Goal: Task Accomplishment & Management: Complete application form

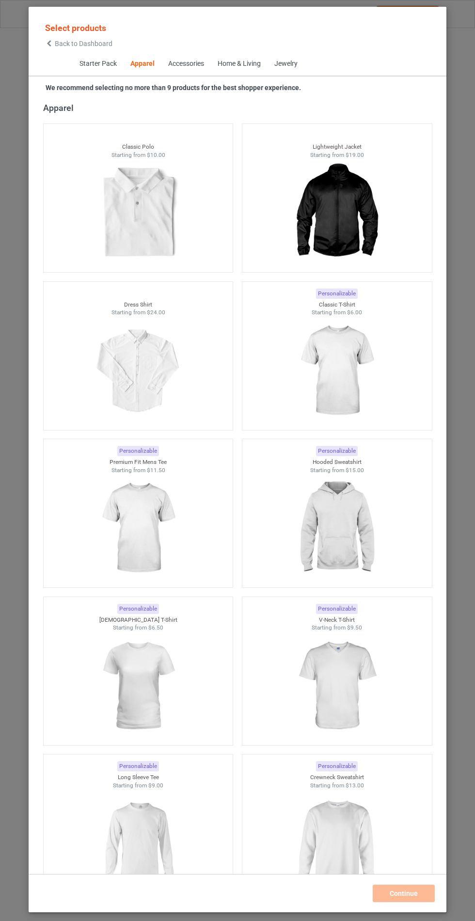
click at [372, 375] on img at bounding box center [336, 371] width 87 height 108
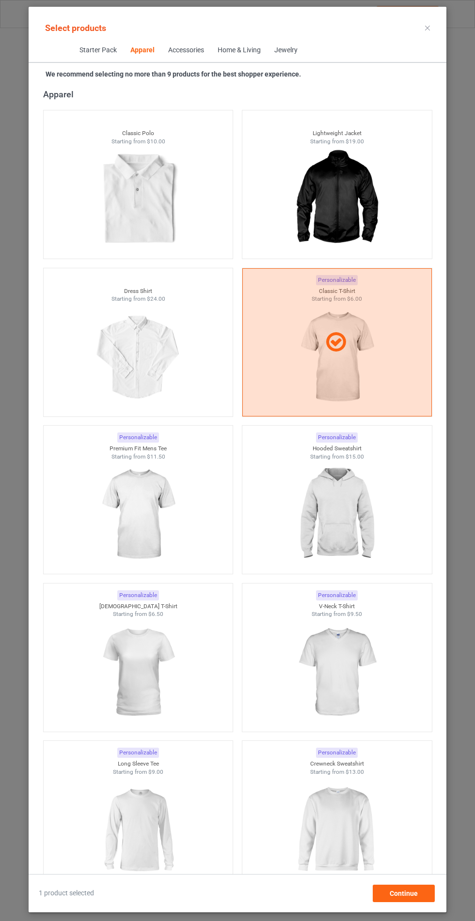
click at [353, 529] on img at bounding box center [336, 515] width 87 height 108
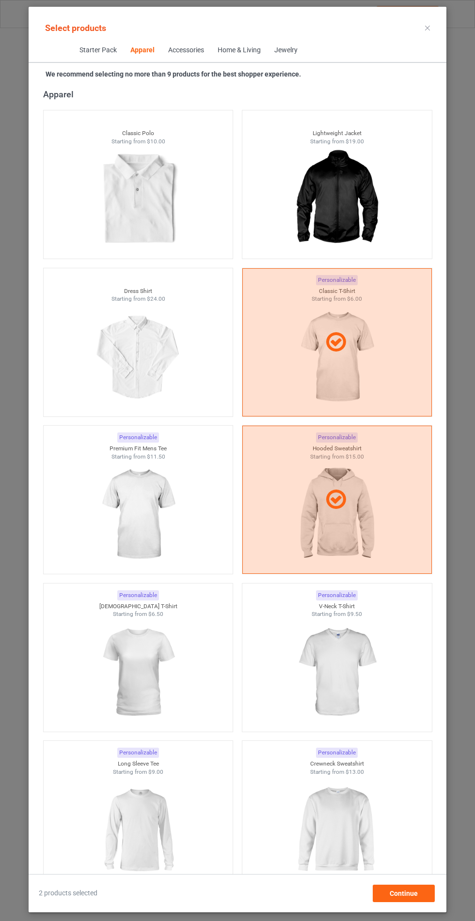
click at [106, 521] on img at bounding box center [137, 515] width 87 height 108
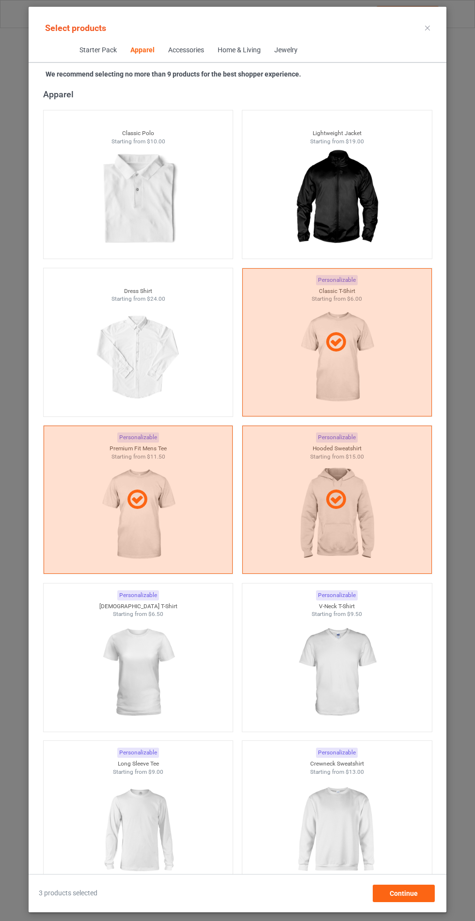
click at [352, 665] on img at bounding box center [336, 673] width 87 height 108
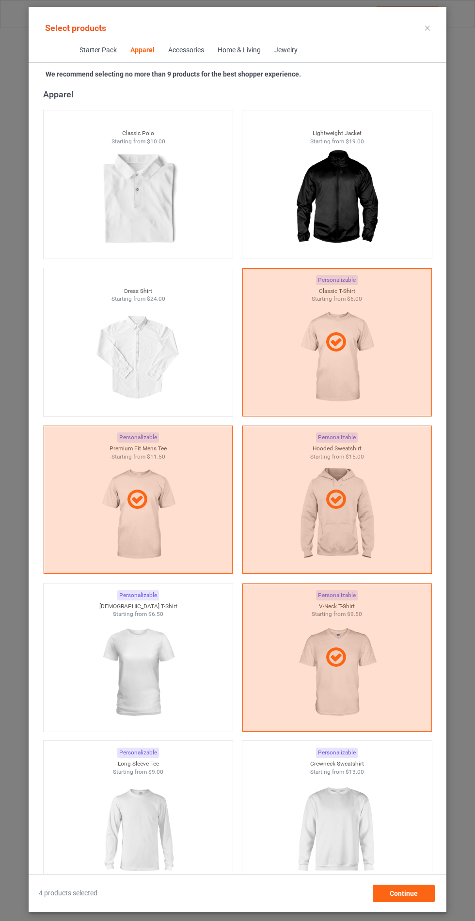
click at [359, 815] on img at bounding box center [336, 830] width 87 height 108
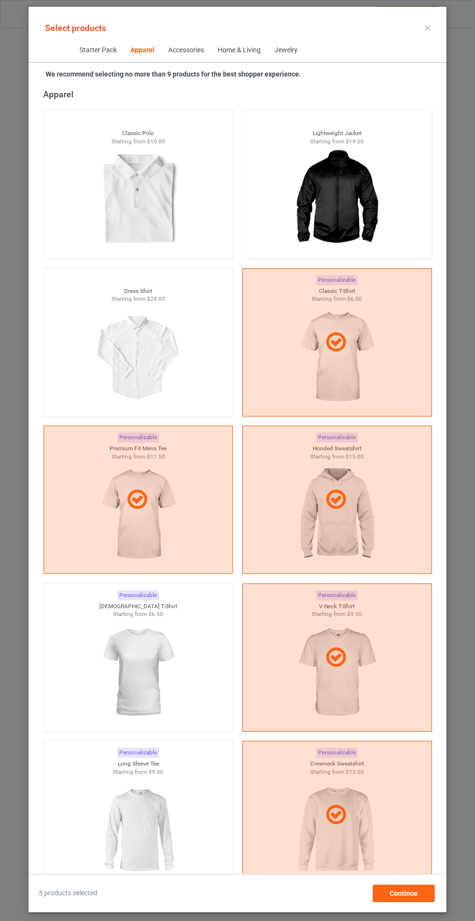
click at [195, 797] on div at bounding box center [138, 830] width 189 height 108
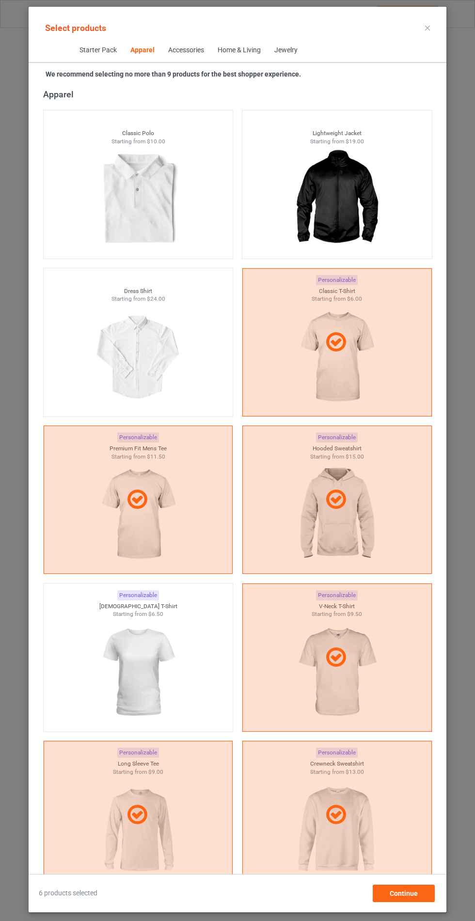
click at [213, 648] on div at bounding box center [138, 673] width 189 height 108
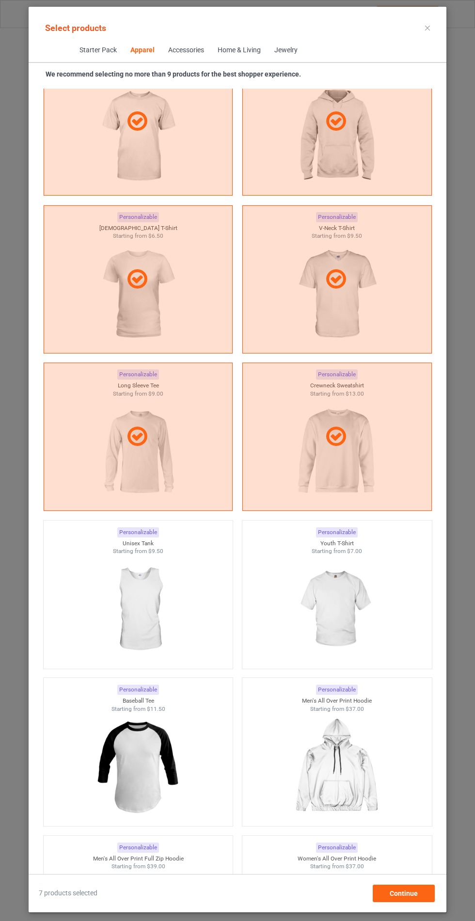
scroll to position [898, 0]
click at [343, 596] on img at bounding box center [336, 608] width 87 height 108
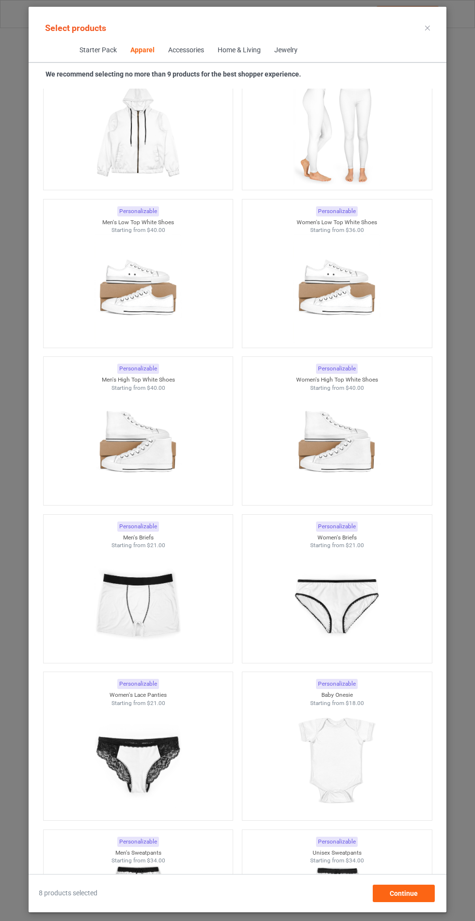
scroll to position [1042, 0]
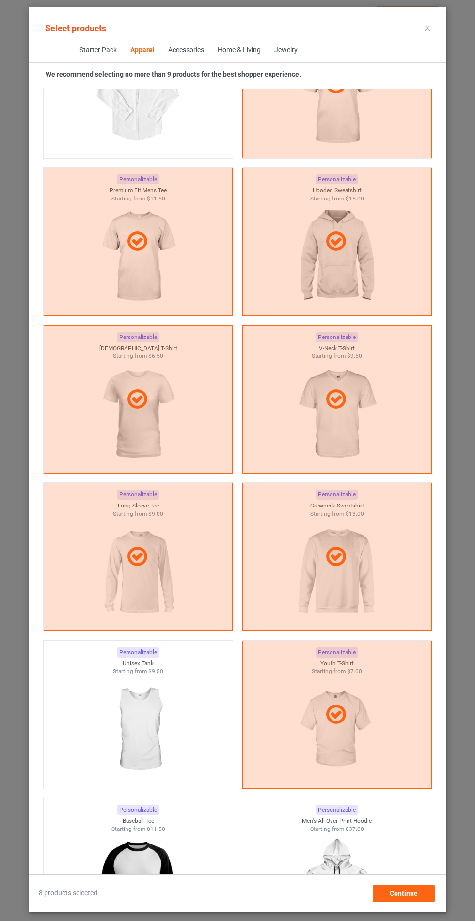
scroll to position [850, 0]
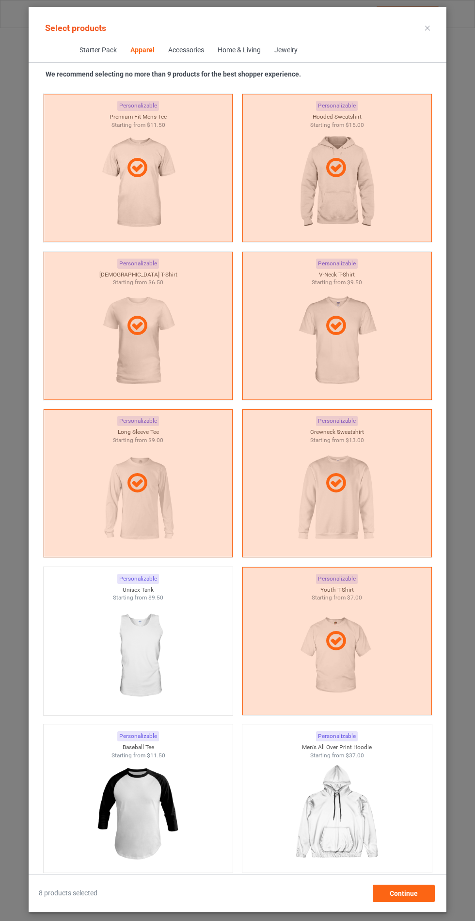
click at [343, 665] on div at bounding box center [336, 641] width 189 height 148
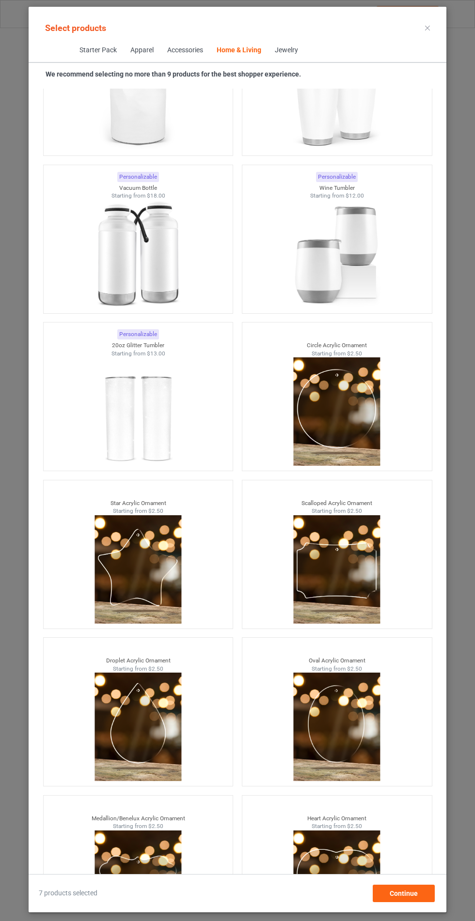
scroll to position [72, 0]
click at [410, 888] on div "Continue" at bounding box center [403, 893] width 62 height 17
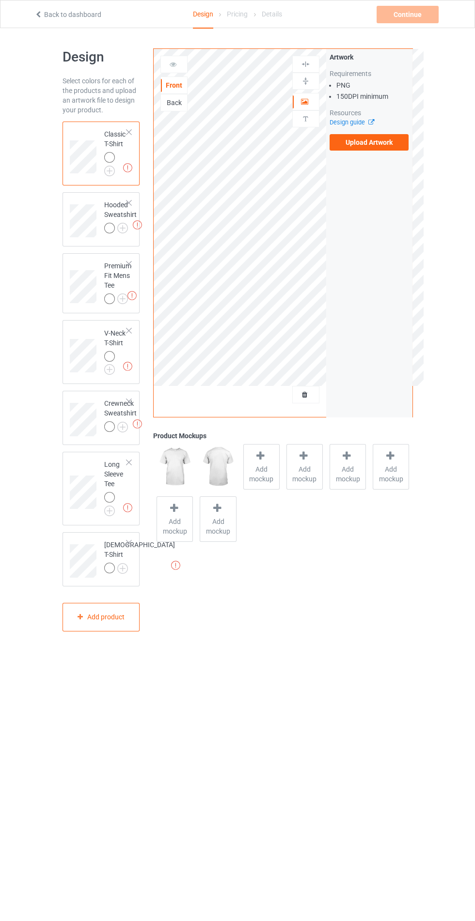
click at [0, 0] on img at bounding box center [0, 0] width 0 height 0
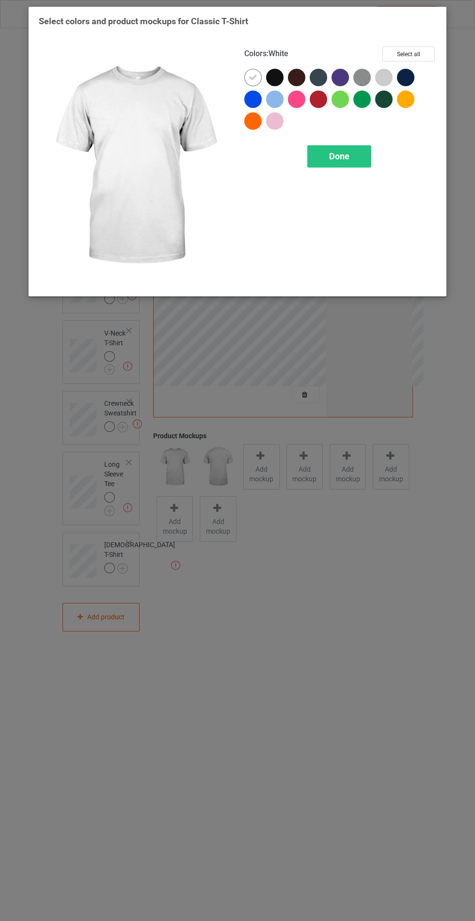
click at [332, 159] on span "Done" at bounding box center [339, 156] width 20 height 10
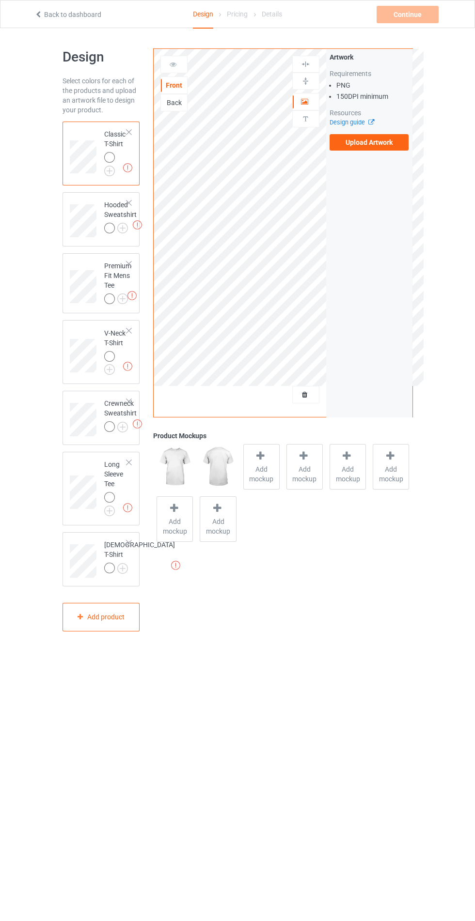
click at [0, 0] on img at bounding box center [0, 0] width 0 height 0
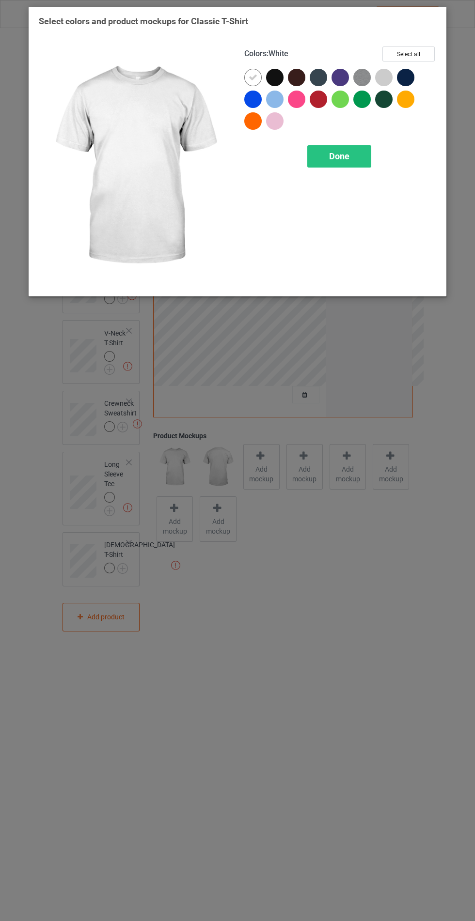
click at [340, 100] on div at bounding box center [339, 99] width 17 height 17
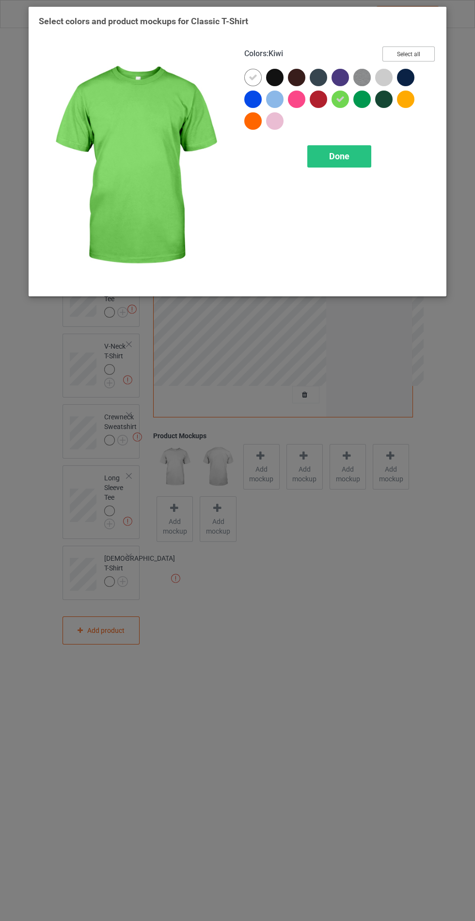
click at [404, 52] on button "Select all" at bounding box center [408, 53] width 52 height 15
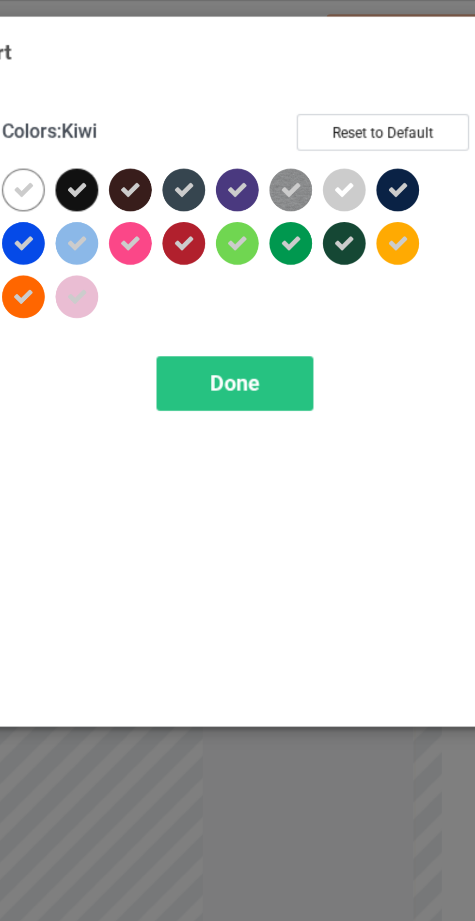
click at [367, 98] on div at bounding box center [361, 99] width 17 height 17
click at [341, 99] on icon at bounding box center [340, 99] width 9 height 9
click at [329, 164] on div "Done" at bounding box center [339, 156] width 64 height 22
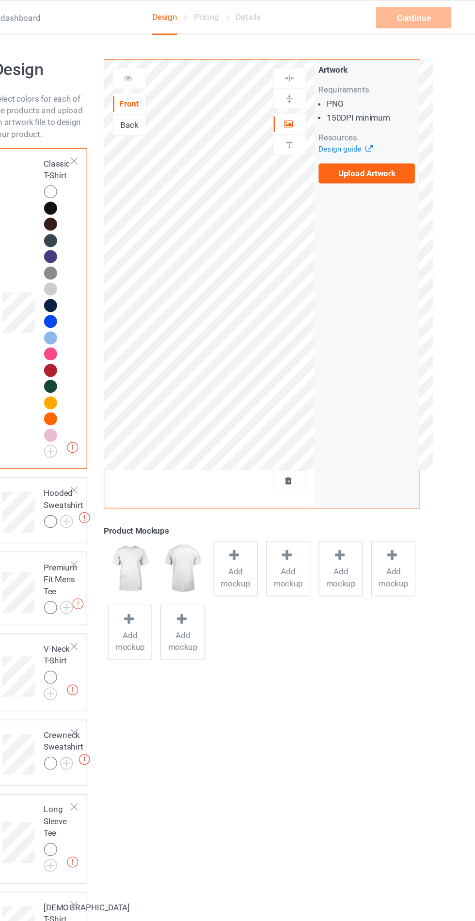
click at [129, 602] on div at bounding box center [128, 601] width 7 height 7
click at [116, 644] on div at bounding box center [111, 638] width 14 height 14
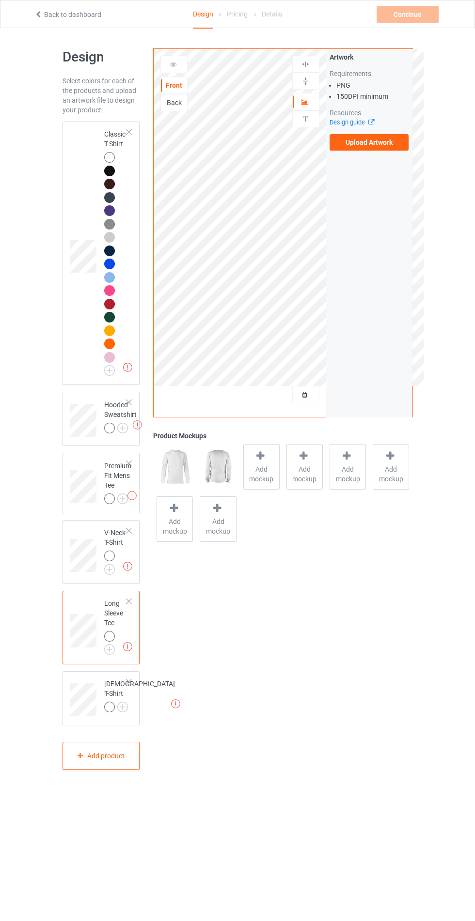
click at [110, 430] on div at bounding box center [109, 428] width 11 height 11
click at [0, 0] on img at bounding box center [0, 0] width 0 height 0
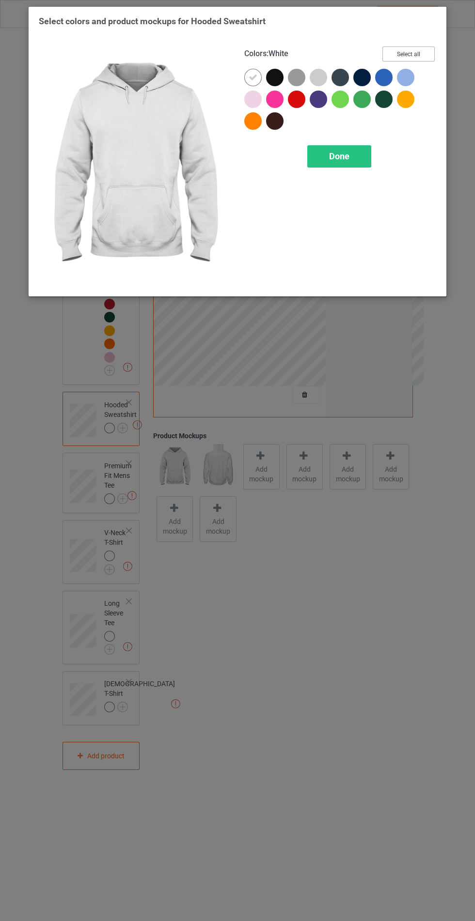
click at [400, 54] on button "Select all" at bounding box center [408, 53] width 52 height 15
click at [359, 104] on div at bounding box center [361, 99] width 17 height 17
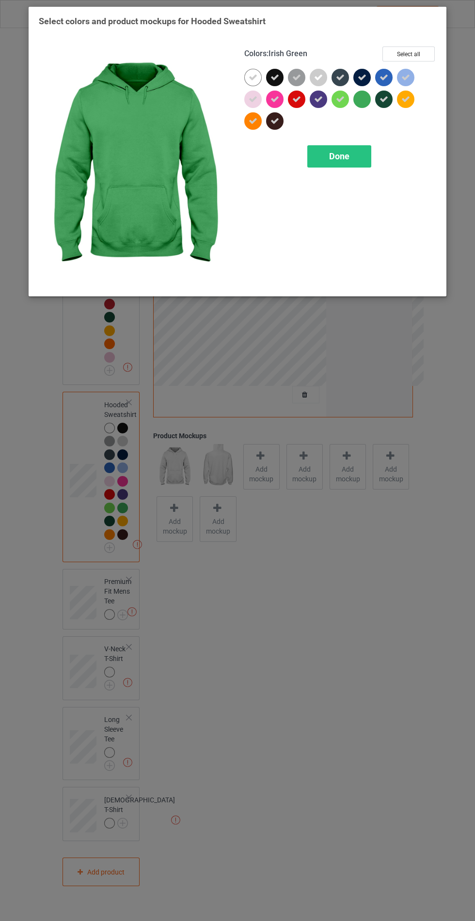
click at [338, 106] on div at bounding box center [339, 99] width 17 height 17
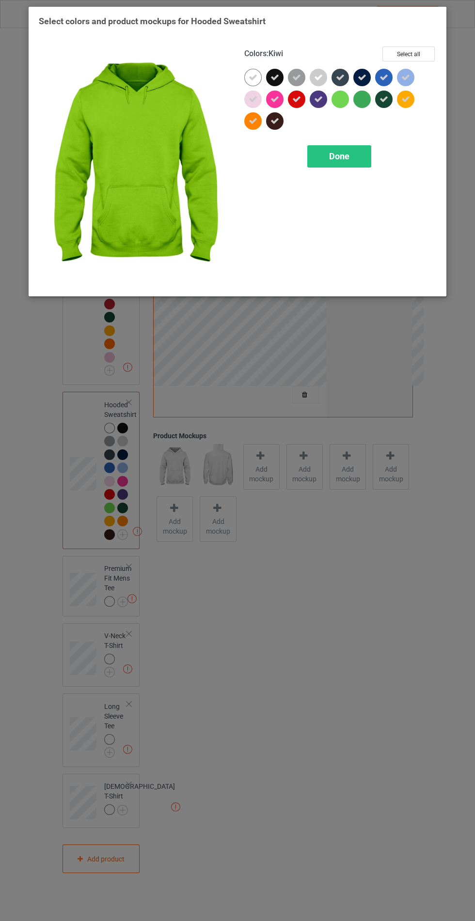
click at [328, 162] on div "Done" at bounding box center [339, 156] width 64 height 22
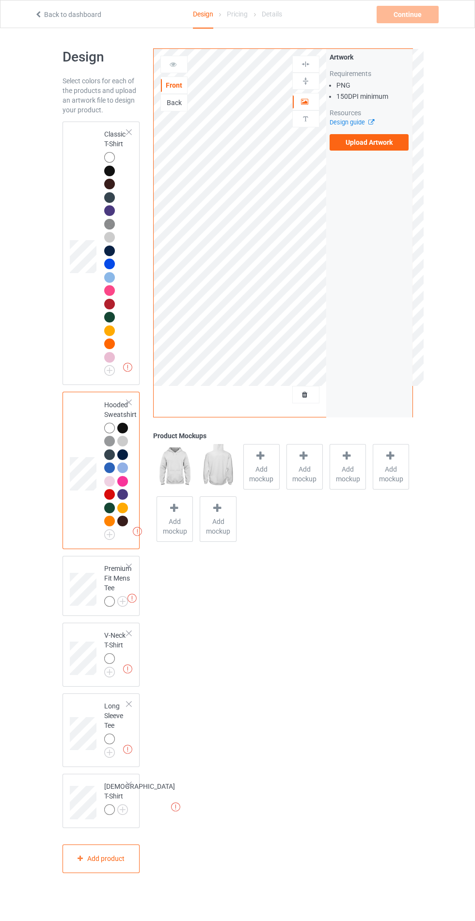
click at [0, 0] on img at bounding box center [0, 0] width 0 height 0
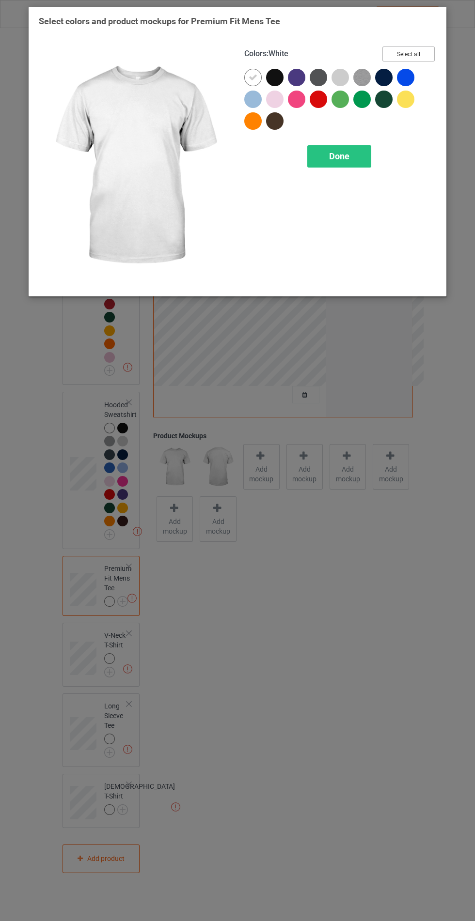
click at [408, 54] on button "Select all" at bounding box center [408, 53] width 52 height 15
click at [361, 103] on icon at bounding box center [361, 99] width 9 height 9
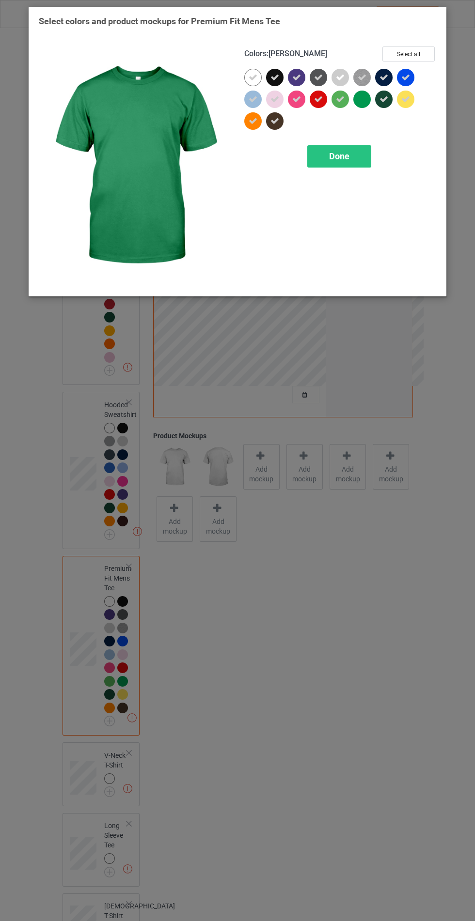
click at [329, 103] on div at bounding box center [321, 102] width 22 height 22
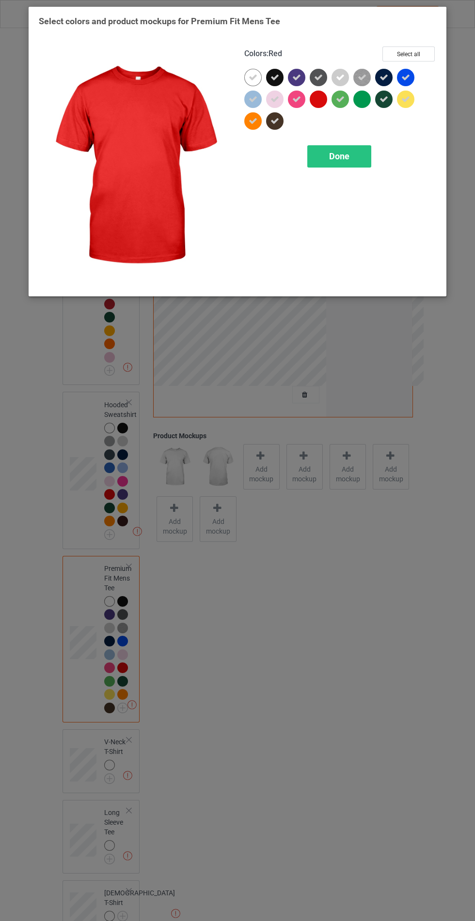
click at [341, 159] on span "Done" at bounding box center [339, 156] width 20 height 10
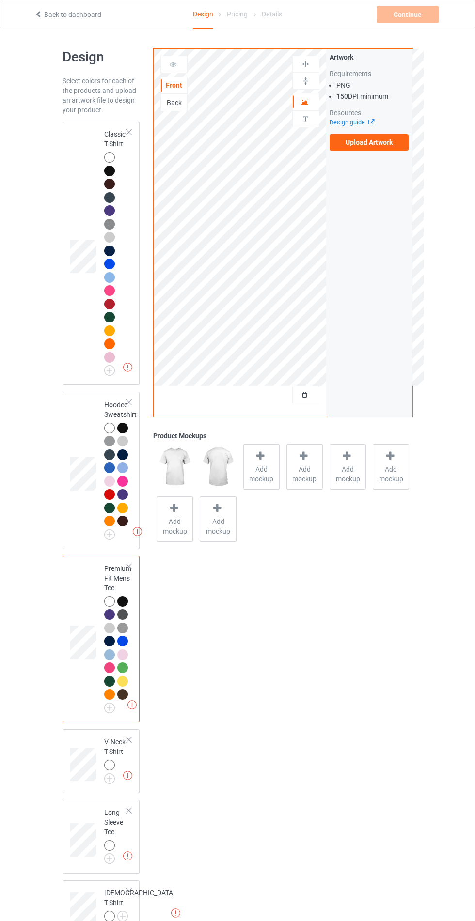
click at [0, 0] on img at bounding box center [0, 0] width 0 height 0
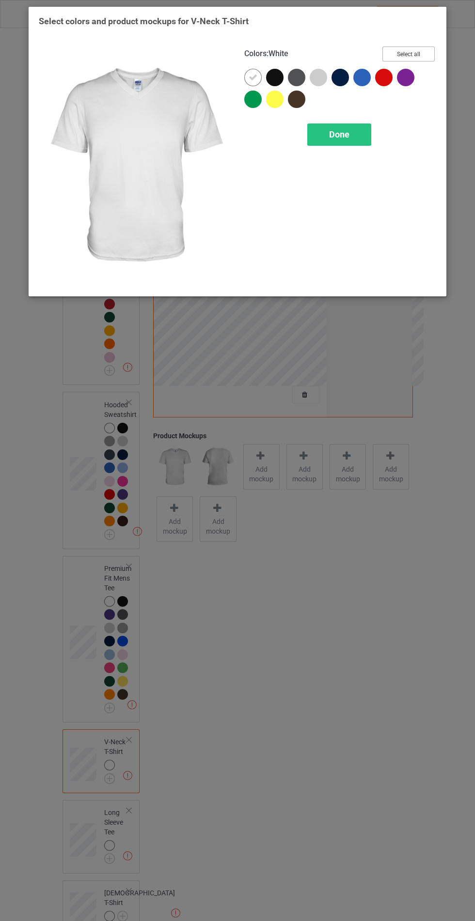
click at [410, 54] on button "Select all" at bounding box center [408, 53] width 52 height 15
click at [252, 110] on div at bounding box center [255, 102] width 22 height 22
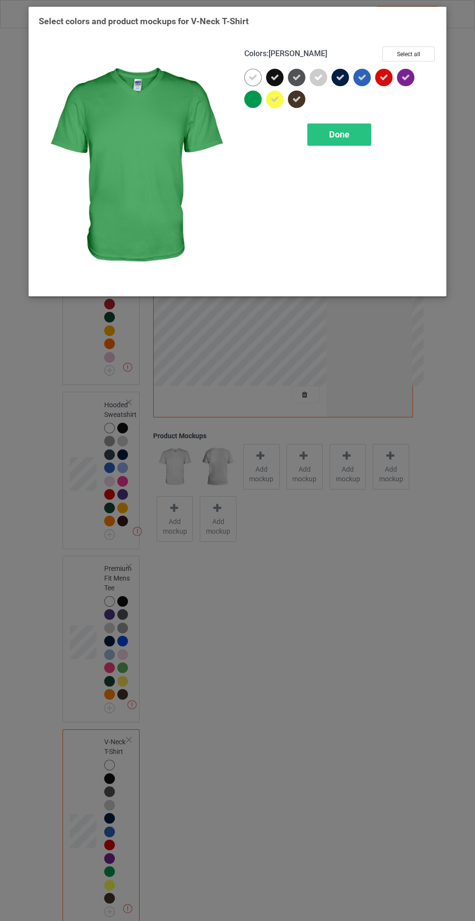
click at [339, 134] on span "Done" at bounding box center [339, 134] width 20 height 10
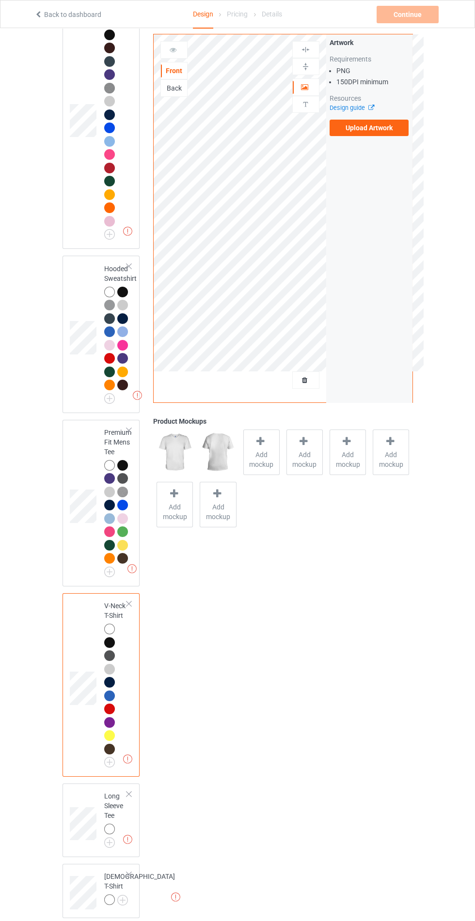
scroll to position [135, 0]
click at [0, 0] on img at bounding box center [0, 0] width 0 height 0
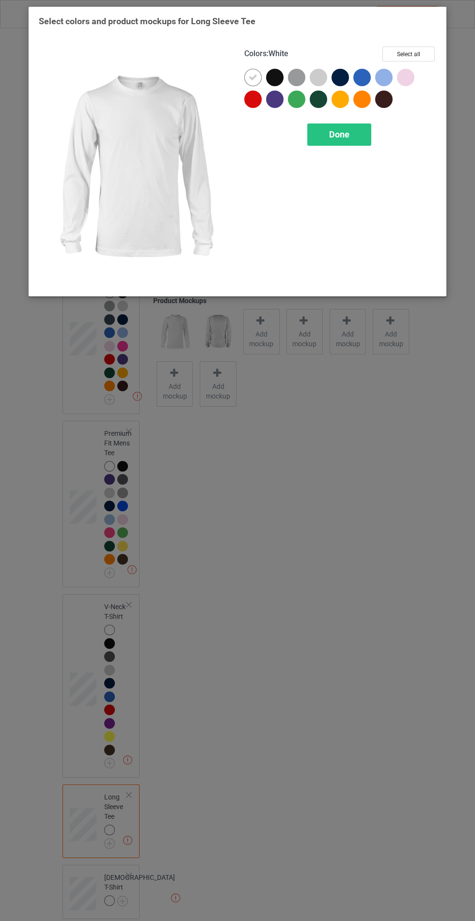
click at [408, 54] on button "Select all" at bounding box center [408, 53] width 52 height 15
click at [303, 103] on div at bounding box center [296, 99] width 17 height 17
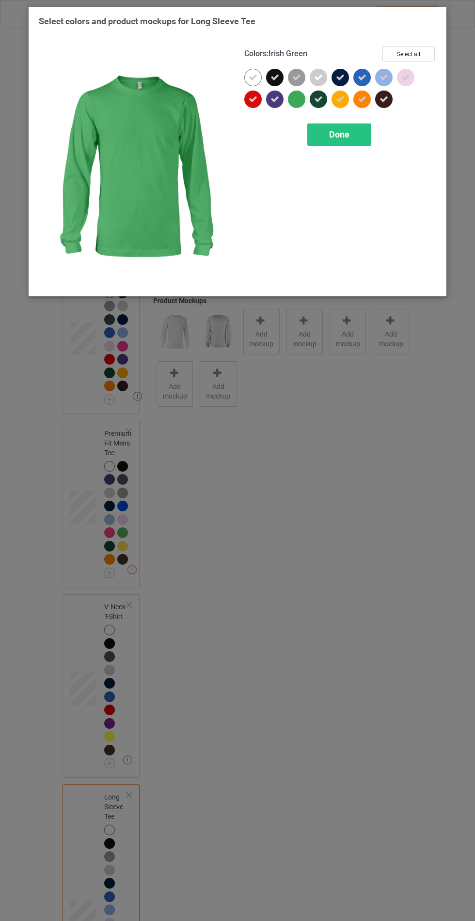
click at [343, 136] on span "Done" at bounding box center [339, 134] width 20 height 10
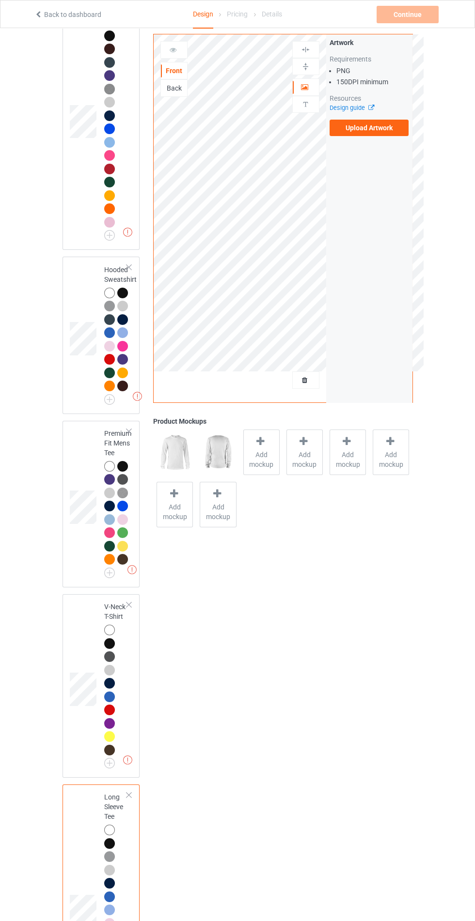
scroll to position [309, 0]
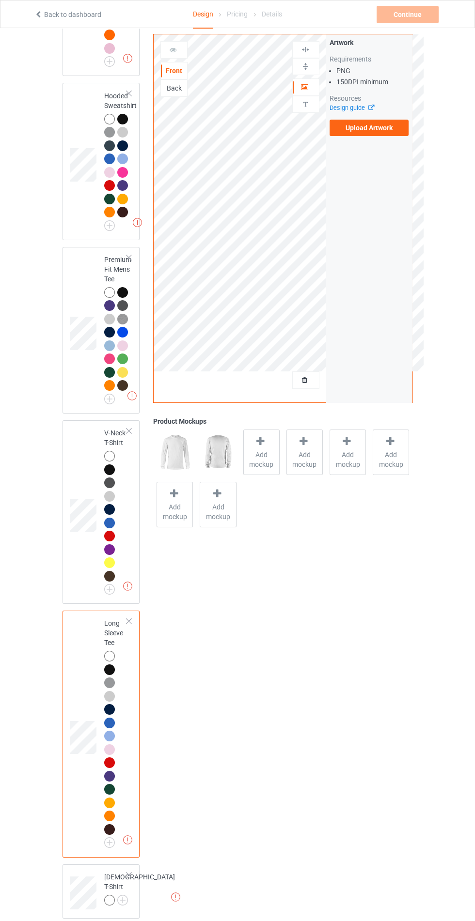
click at [0, 0] on img at bounding box center [0, 0] width 0 height 0
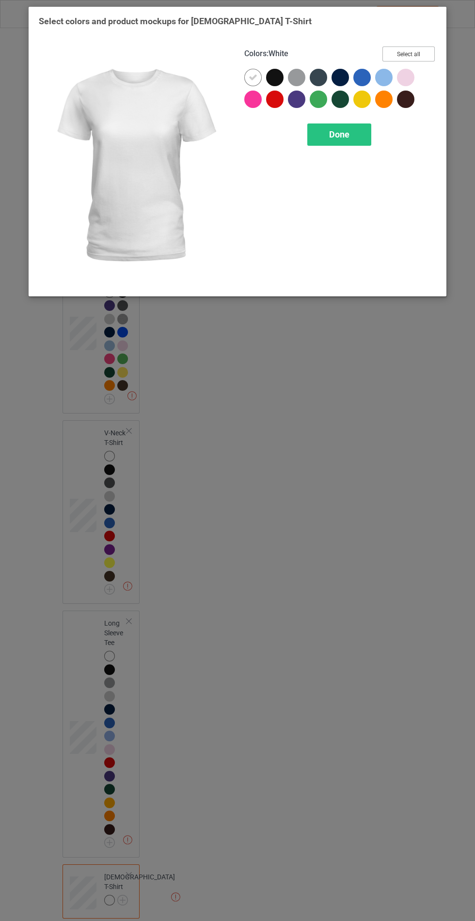
click at [425, 53] on button "Select all" at bounding box center [408, 53] width 52 height 15
click at [316, 100] on icon at bounding box center [318, 99] width 9 height 9
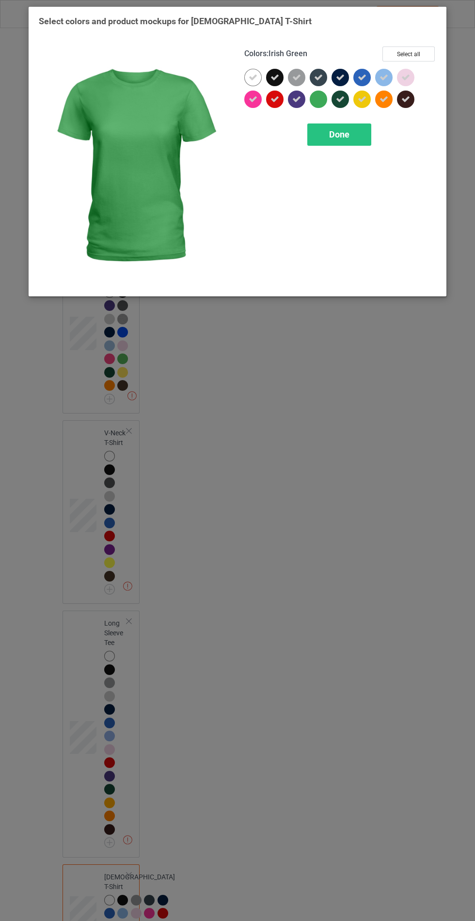
click at [338, 102] on icon at bounding box center [340, 99] width 9 height 9
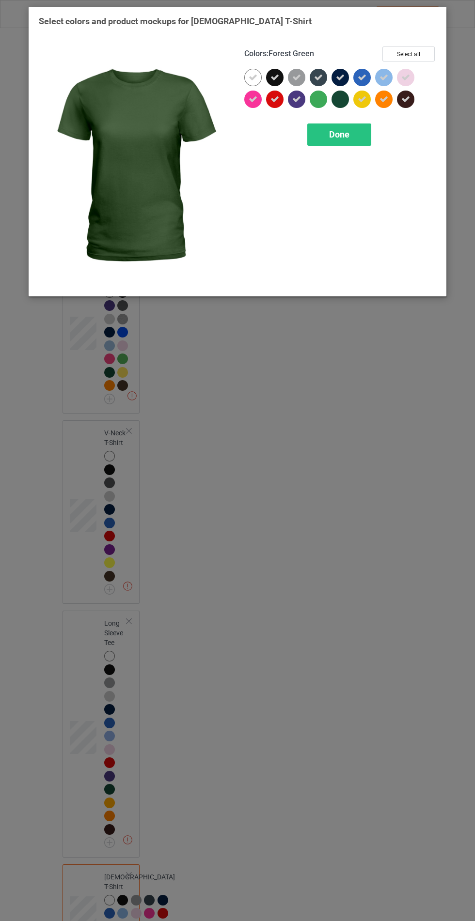
click at [349, 144] on div "Done" at bounding box center [339, 135] width 64 height 22
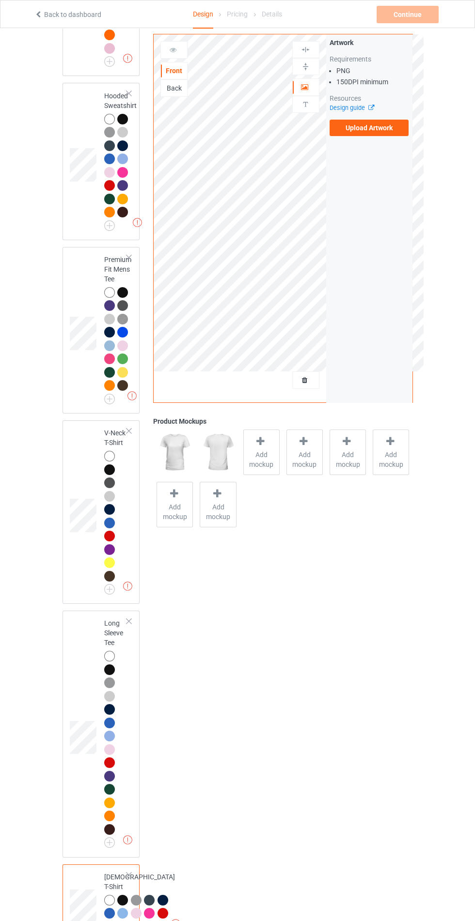
click at [389, 128] on label "Upload Artwork" at bounding box center [368, 128] width 79 height 16
click at [0, 0] on input "Upload Artwork" at bounding box center [0, 0] width 0 height 0
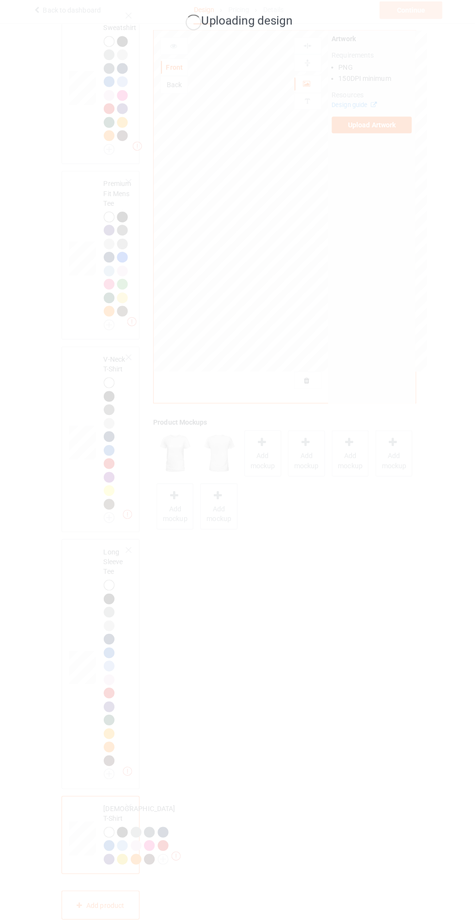
scroll to position [383, 0]
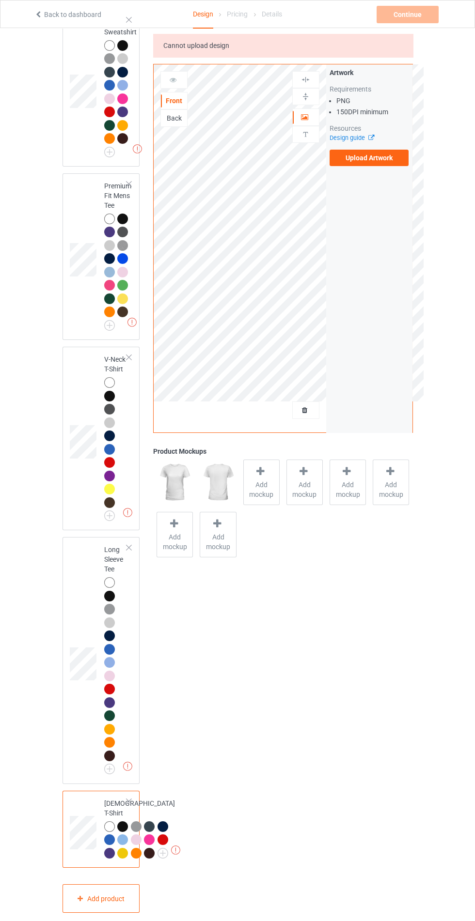
click at [373, 162] on label "Upload Artwork" at bounding box center [368, 158] width 79 height 16
click at [0, 0] on input "Upload Artwork" at bounding box center [0, 0] width 0 height 0
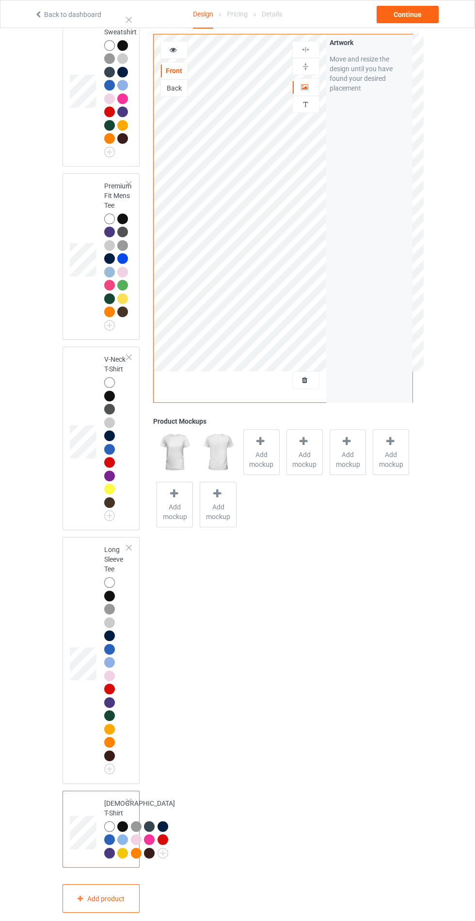
click at [181, 56] on div at bounding box center [173, 49] width 27 height 17
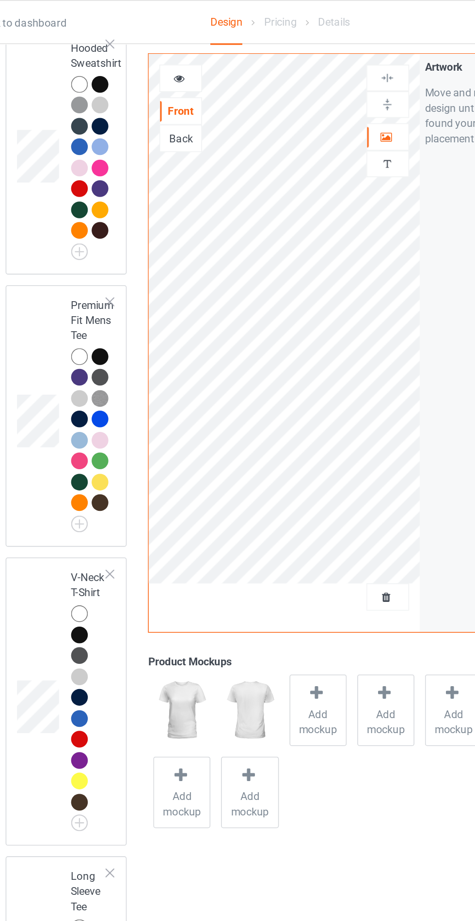
scroll to position [373, 0]
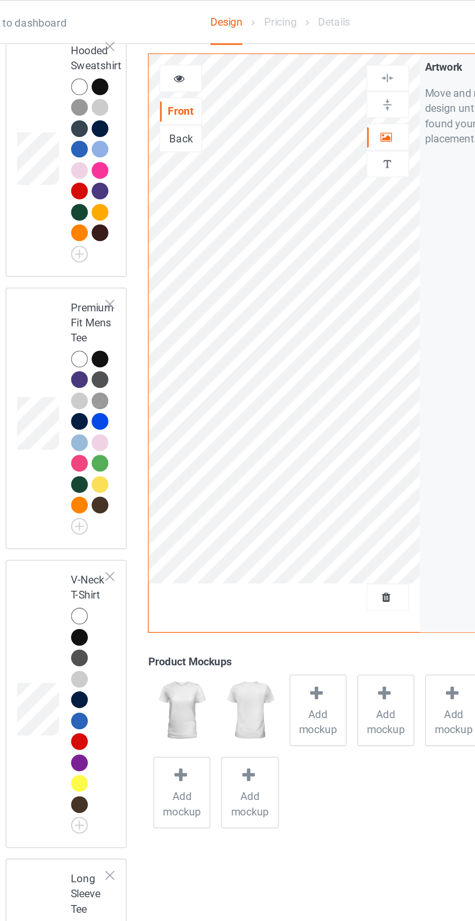
click at [178, 52] on div at bounding box center [174, 50] width 26 height 10
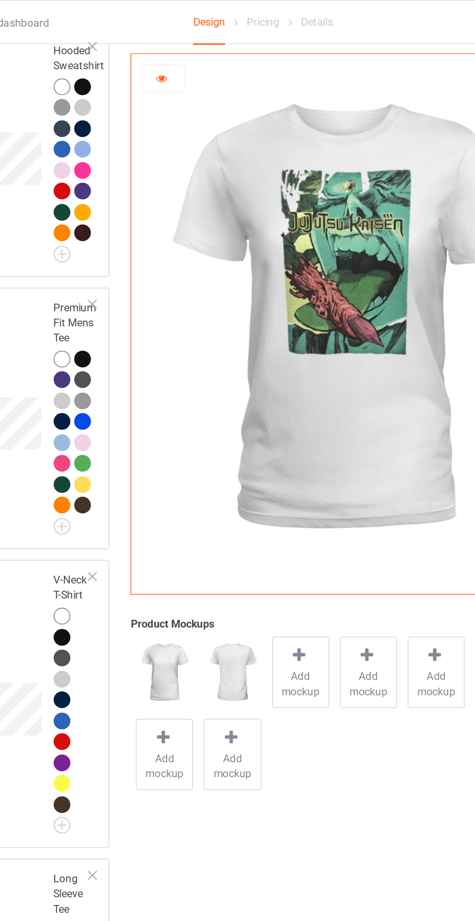
click at [129, 54] on div at bounding box center [124, 57] width 14 height 14
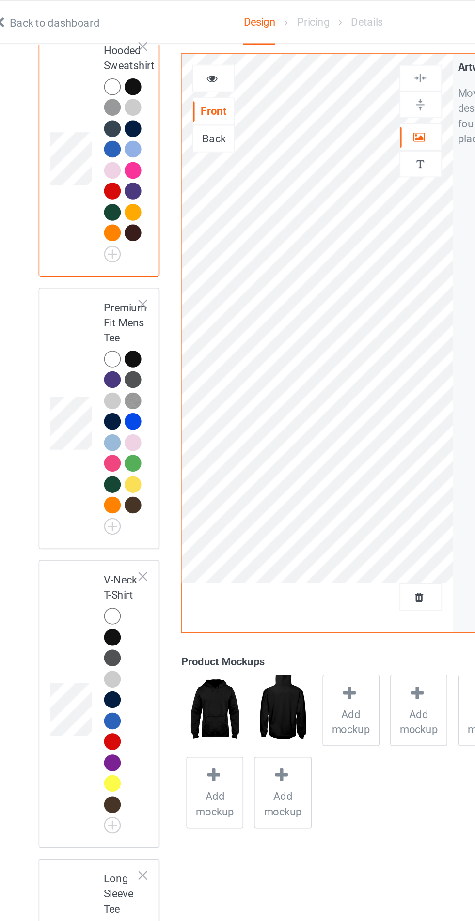
click at [122, 58] on div at bounding box center [122, 55] width 11 height 11
click at [0, 0] on img at bounding box center [0, 0] width 0 height 0
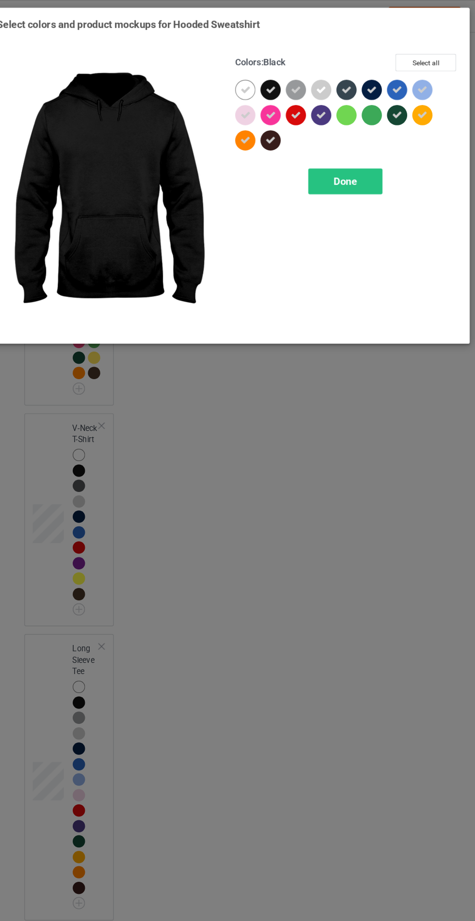
click at [248, 78] on icon at bounding box center [252, 77] width 9 height 9
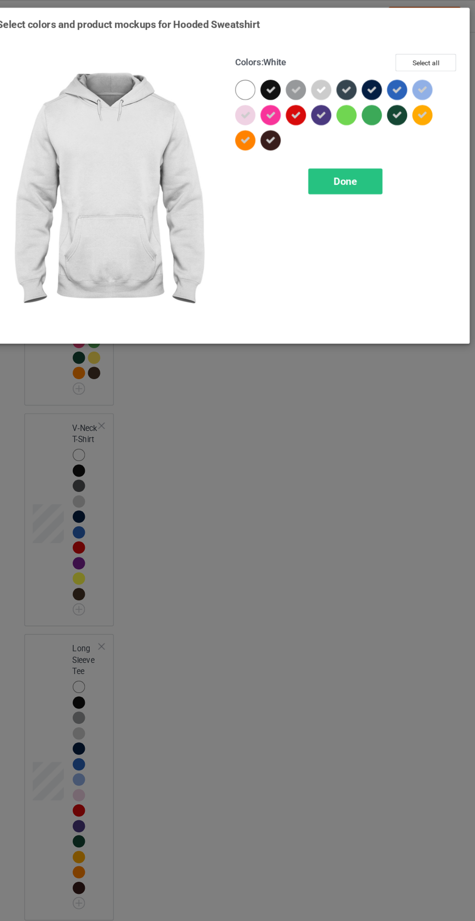
click at [252, 87] on div at bounding box center [255, 80] width 22 height 22
click at [272, 78] on icon at bounding box center [274, 77] width 9 height 9
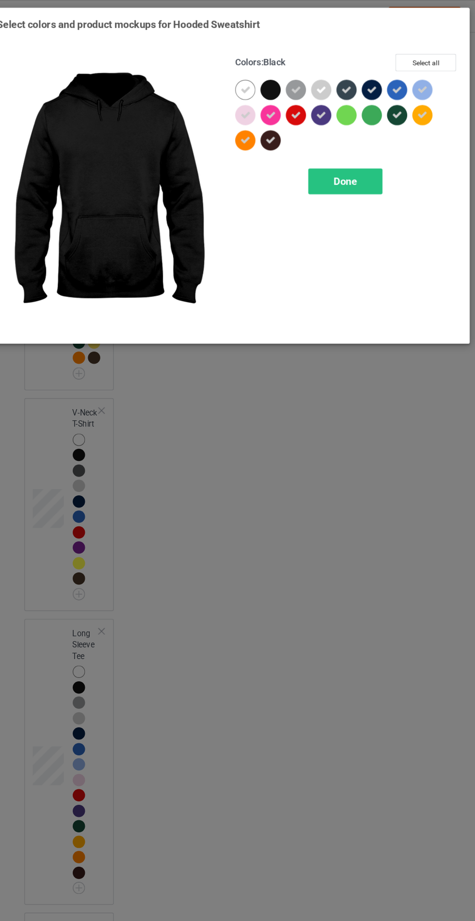
click at [310, 77] on div at bounding box center [318, 77] width 17 height 17
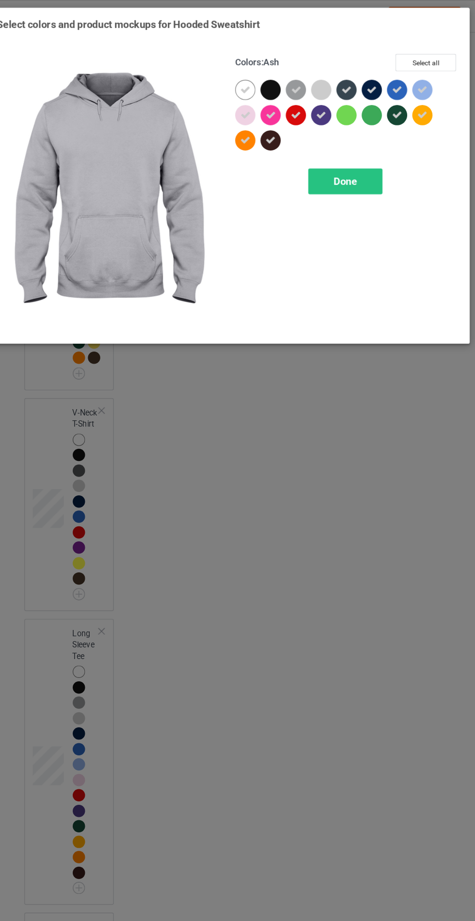
click at [257, 72] on div at bounding box center [252, 77] width 17 height 17
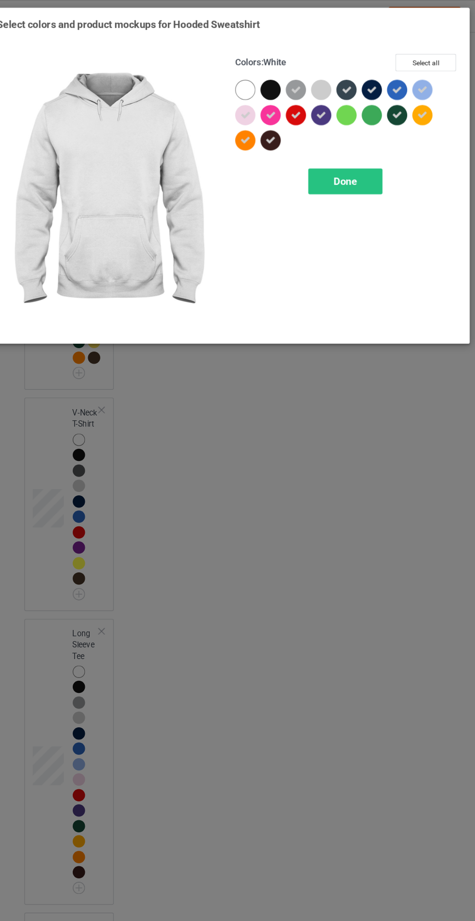
click at [248, 77] on div at bounding box center [252, 77] width 17 height 17
click at [420, 56] on button "Select all" at bounding box center [408, 53] width 52 height 15
click at [414, 53] on button "Reset to Default" at bounding box center [399, 53] width 70 height 15
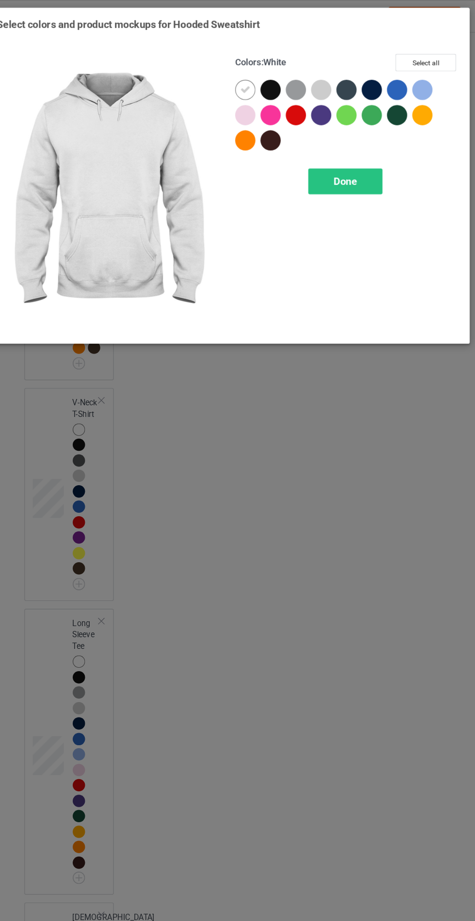
click at [278, 122] on div at bounding box center [274, 120] width 17 height 17
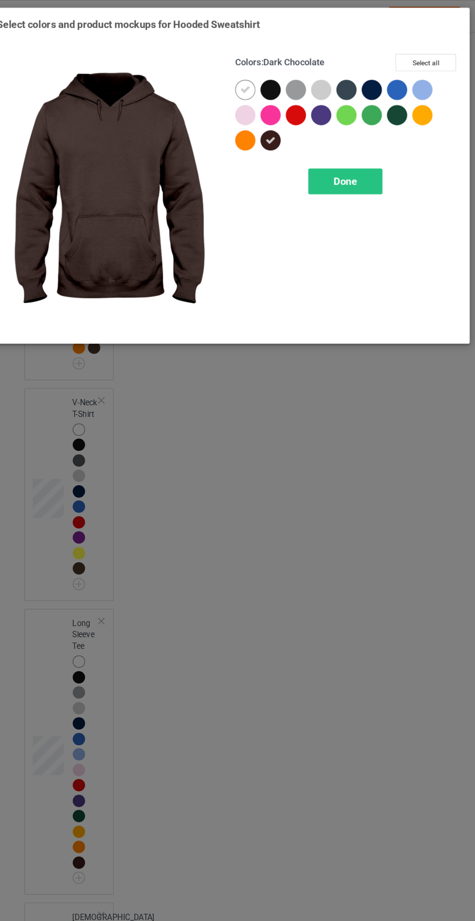
click at [250, 80] on icon at bounding box center [252, 77] width 9 height 9
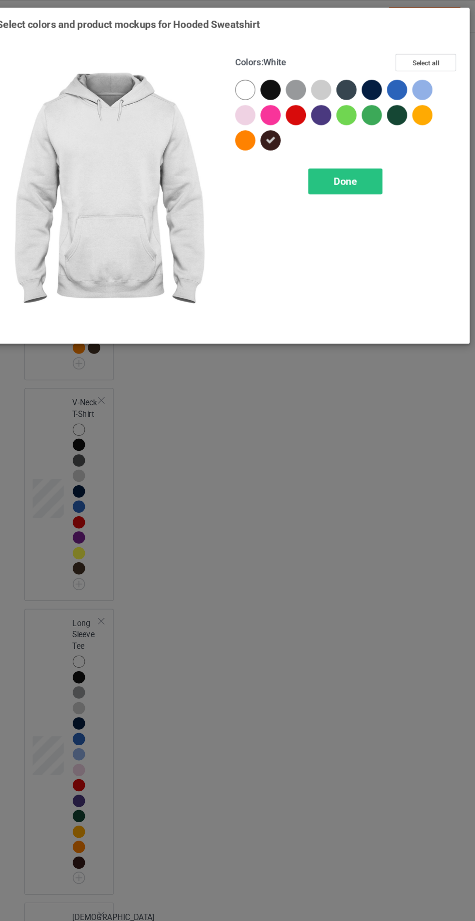
click at [273, 80] on div at bounding box center [274, 77] width 17 height 17
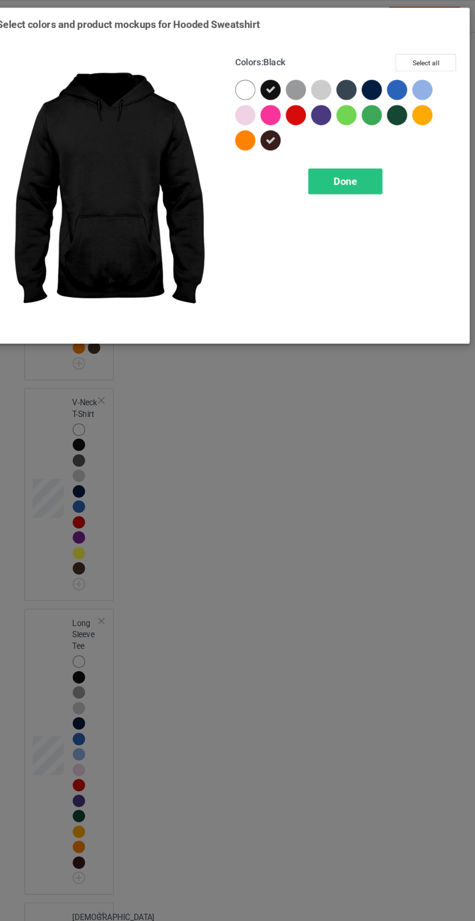
click at [269, 124] on div at bounding box center [274, 120] width 17 height 17
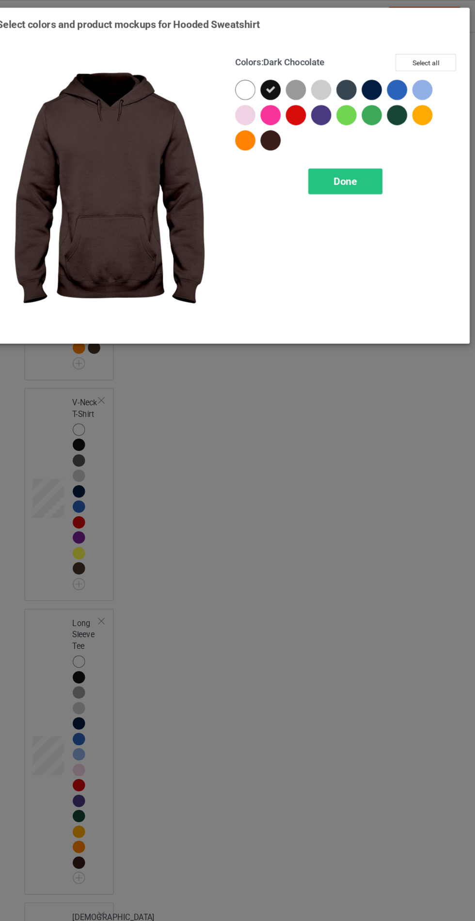
click at [351, 156] on div "Done" at bounding box center [339, 156] width 64 height 22
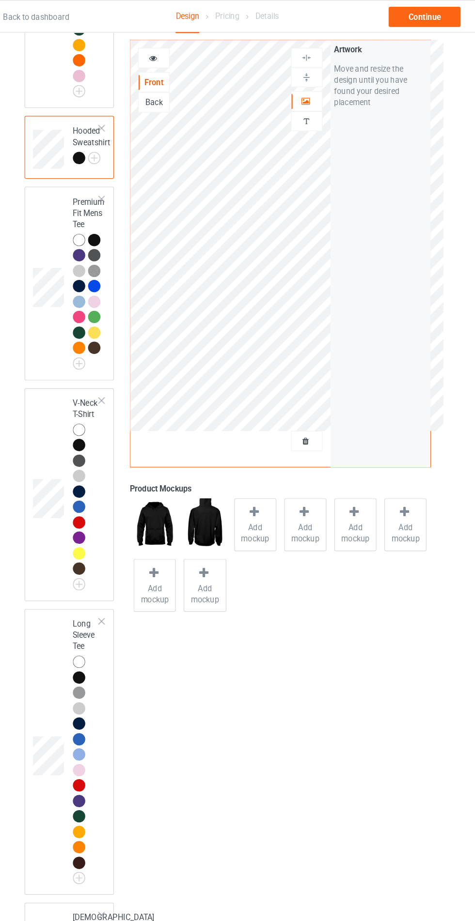
click at [0, 0] on img at bounding box center [0, 0] width 0 height 0
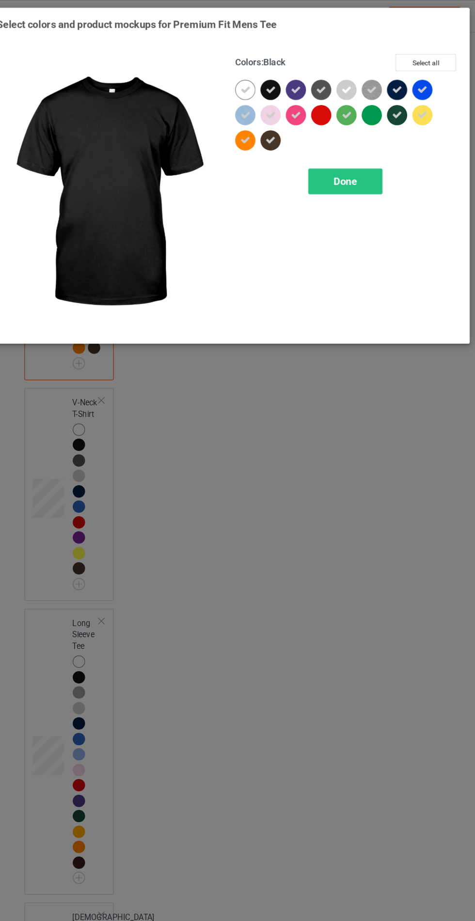
click at [275, 77] on icon at bounding box center [274, 77] width 9 height 9
click at [296, 77] on icon at bounding box center [296, 77] width 9 height 9
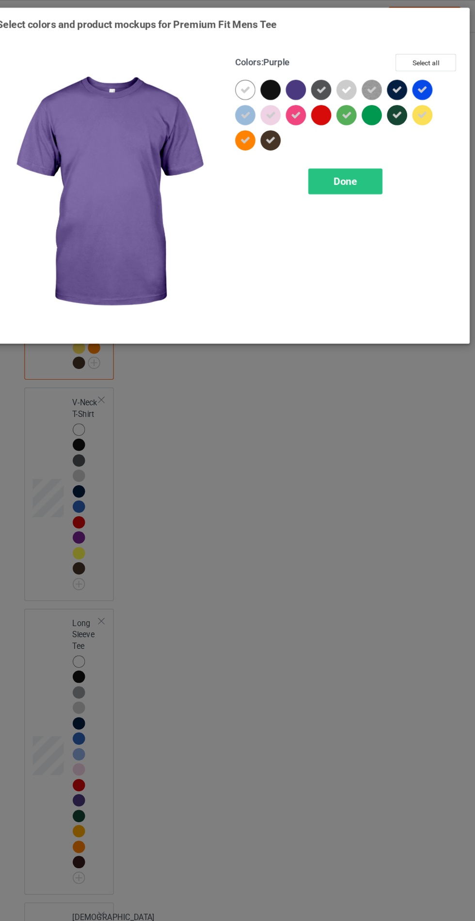
click at [405, 77] on icon at bounding box center [405, 77] width 9 height 9
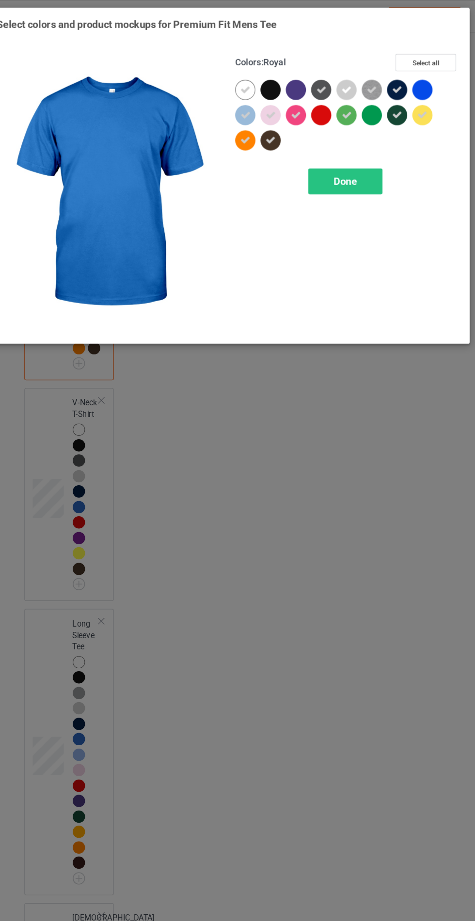
click at [418, 58] on button "Select all" at bounding box center [408, 53] width 52 height 15
click at [413, 55] on button "Reset to Default" at bounding box center [399, 53] width 70 height 15
click at [275, 80] on div at bounding box center [274, 77] width 17 height 17
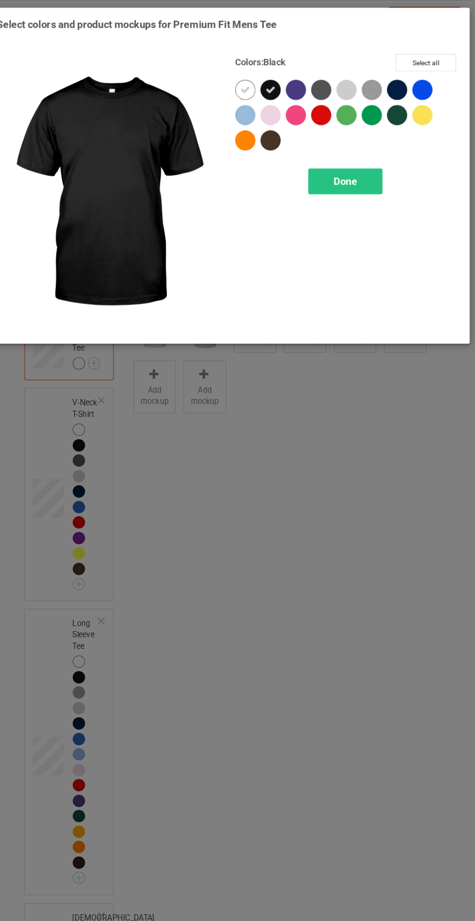
scroll to position [346, 0]
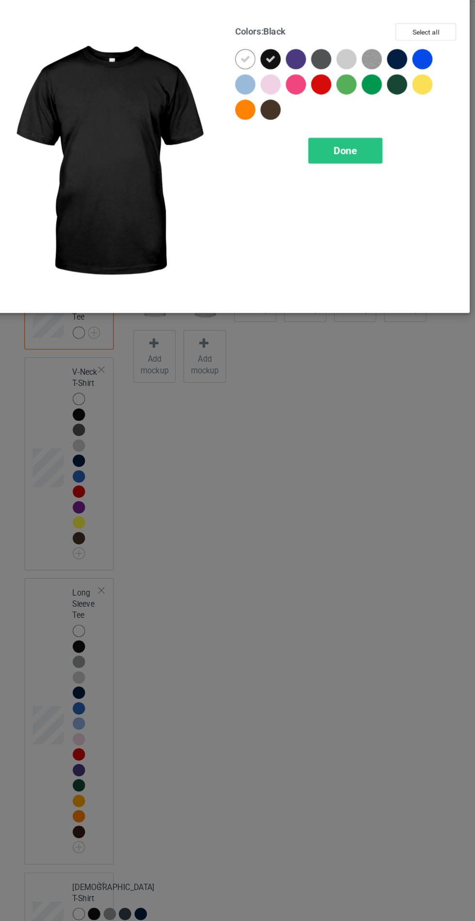
click at [263, 80] on div at bounding box center [255, 80] width 22 height 22
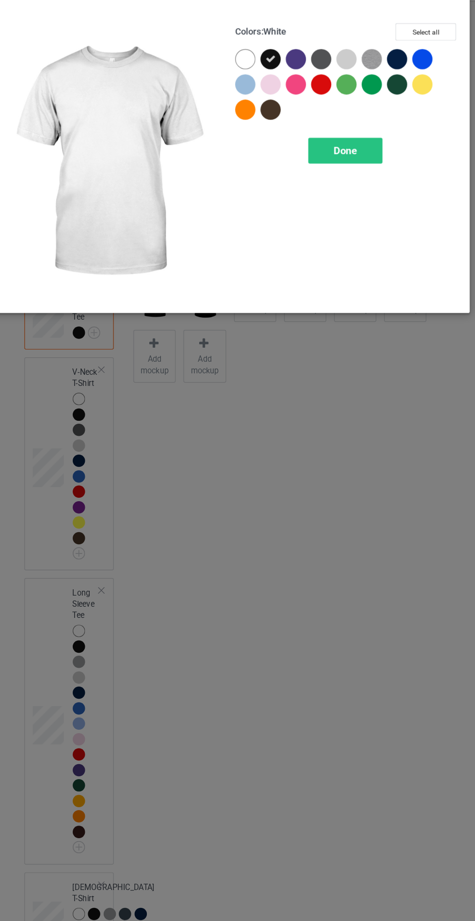
click at [339, 156] on span "Done" at bounding box center [339, 156] width 20 height 10
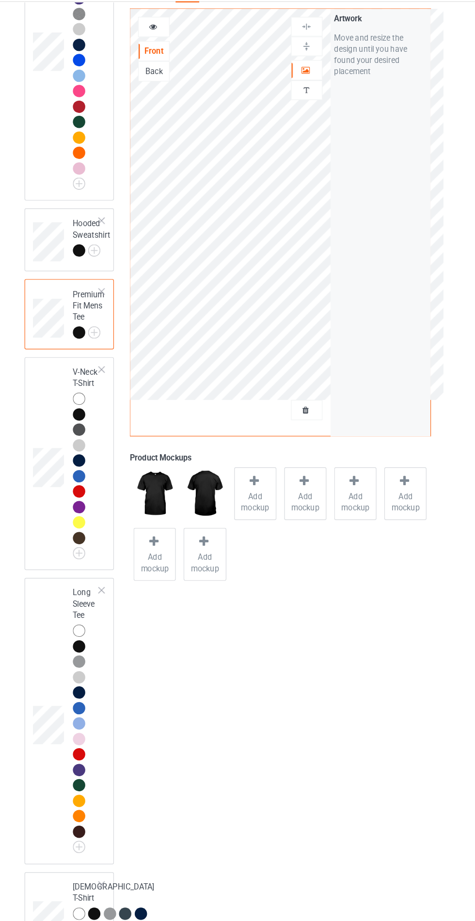
click at [0, 0] on img at bounding box center [0, 0] width 0 height 0
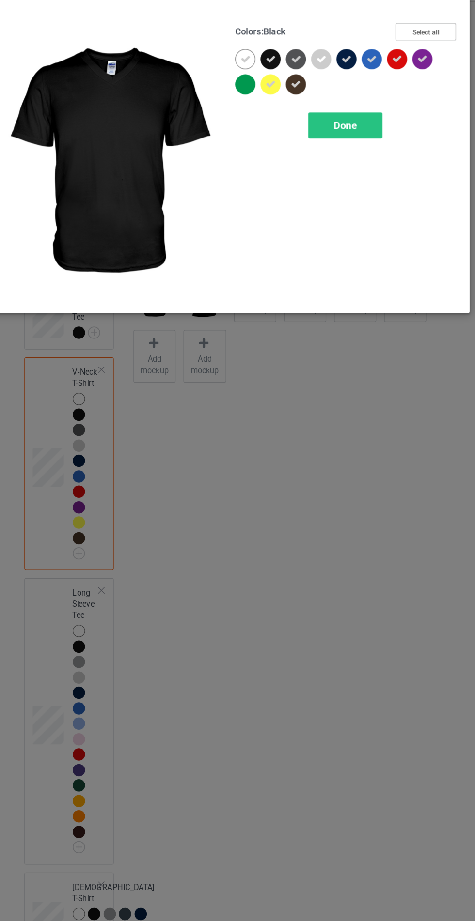
click at [421, 59] on button "Select all" at bounding box center [408, 53] width 52 height 15
click at [418, 54] on button "Reset to Default" at bounding box center [399, 53] width 70 height 15
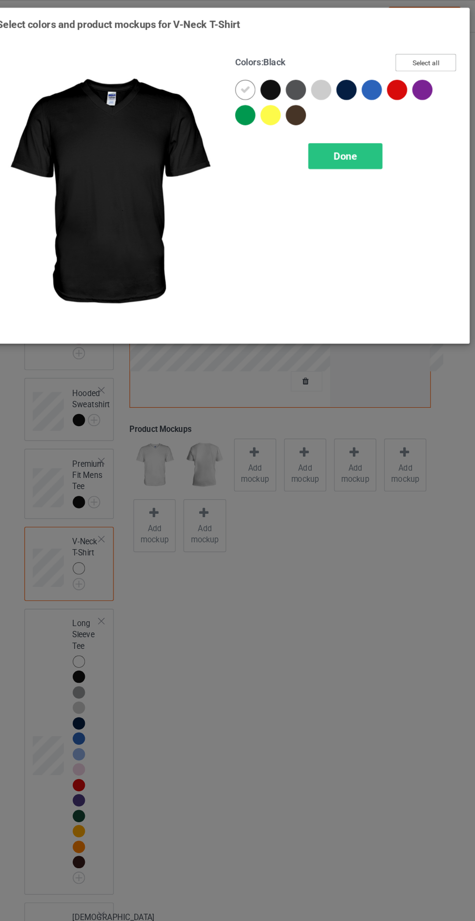
scroll to position [225, 0]
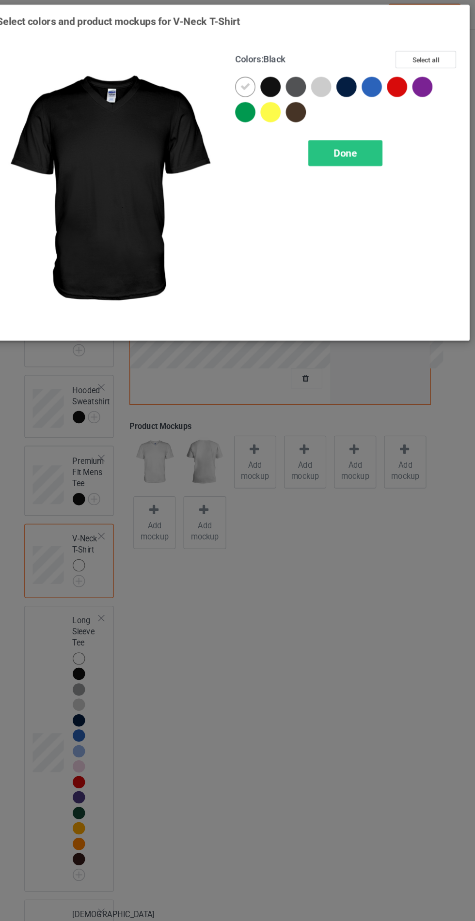
click at [281, 88] on div at bounding box center [277, 80] width 22 height 22
click at [253, 84] on div at bounding box center [252, 77] width 17 height 17
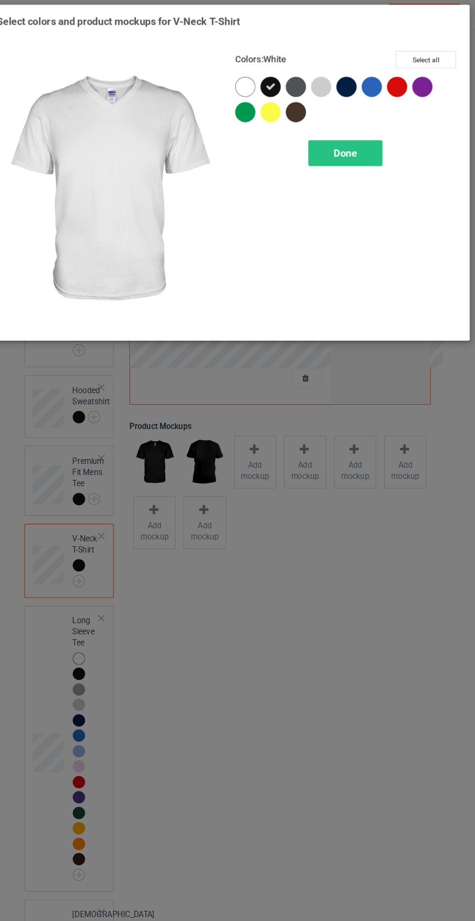
click at [352, 136] on div "Done" at bounding box center [339, 135] width 64 height 22
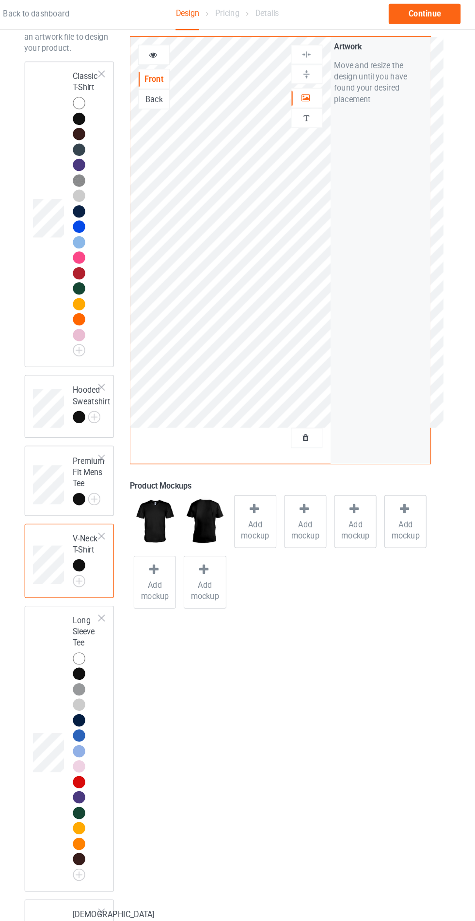
click at [0, 0] on img at bounding box center [0, 0] width 0 height 0
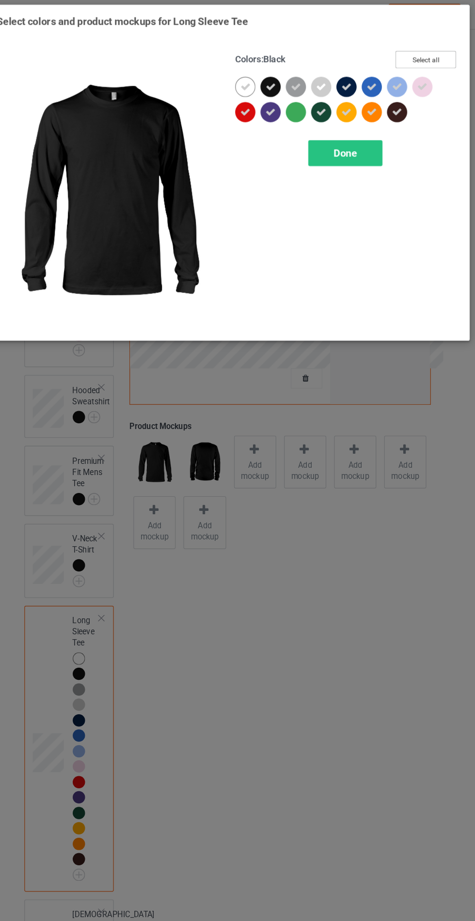
click at [428, 56] on button "Select all" at bounding box center [408, 53] width 52 height 15
click at [428, 58] on button "Reset to Default" at bounding box center [399, 53] width 70 height 15
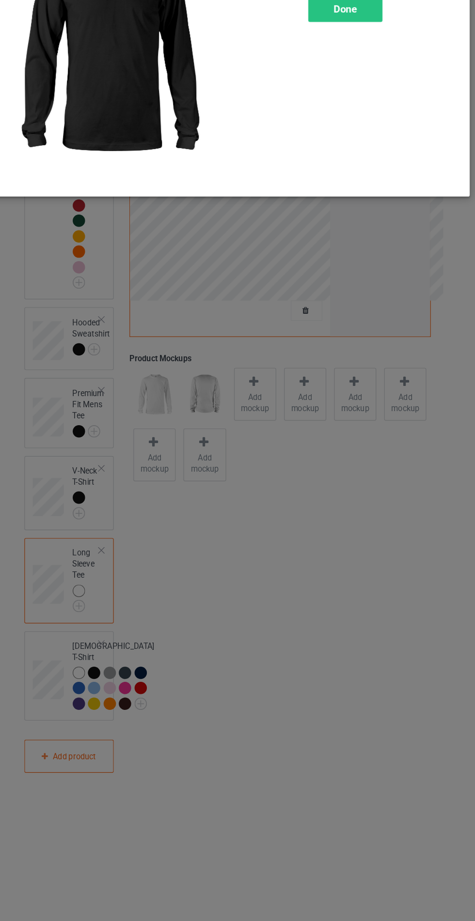
scroll to position [53, 0]
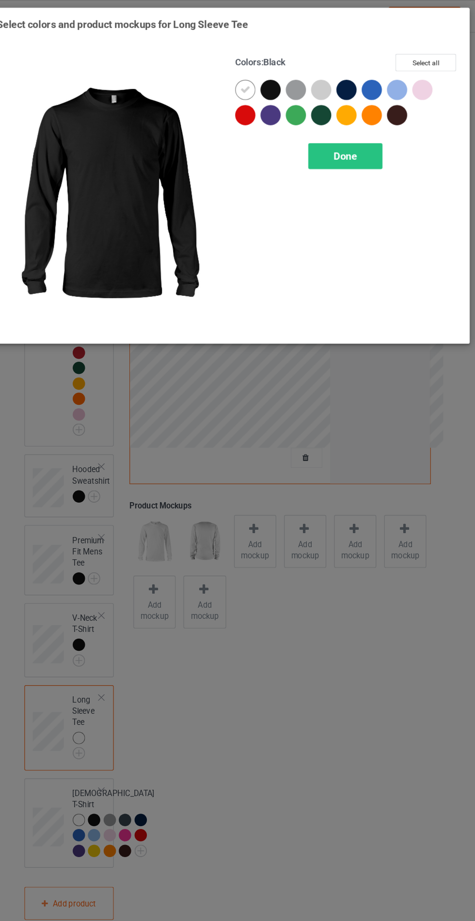
click at [279, 85] on div at bounding box center [277, 80] width 22 height 22
click at [252, 76] on icon at bounding box center [252, 77] width 9 height 9
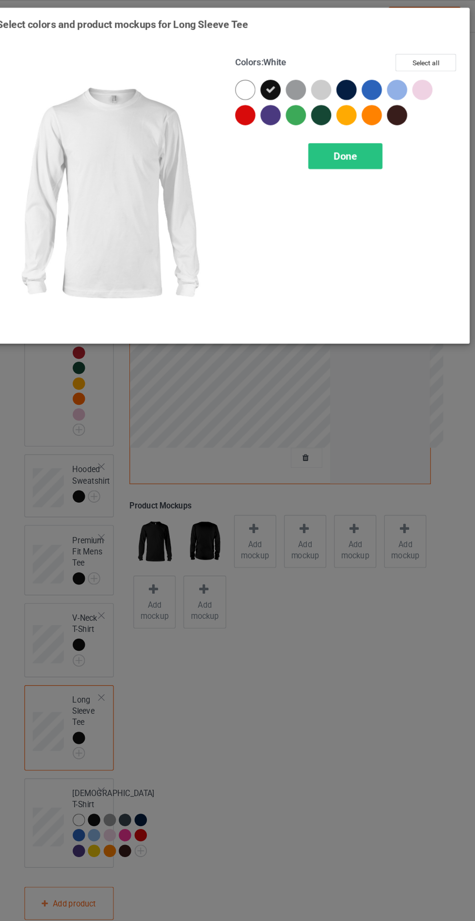
click at [339, 132] on span "Done" at bounding box center [339, 134] width 20 height 10
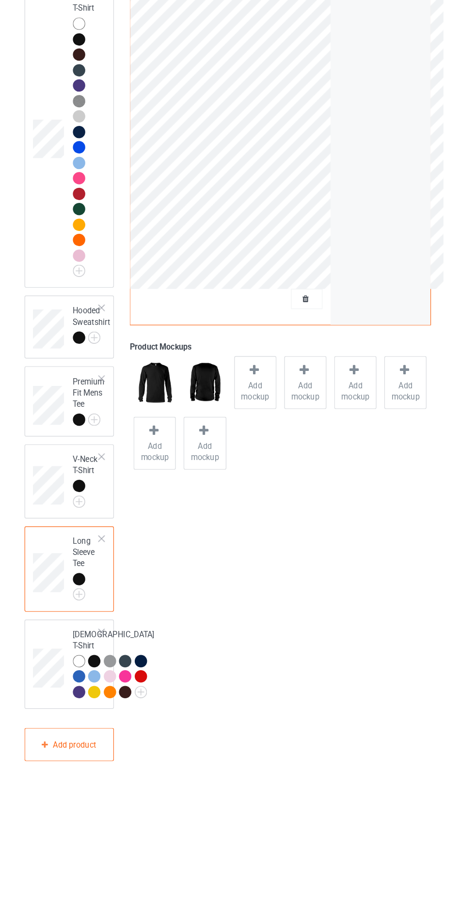
click at [0, 0] on img at bounding box center [0, 0] width 0 height 0
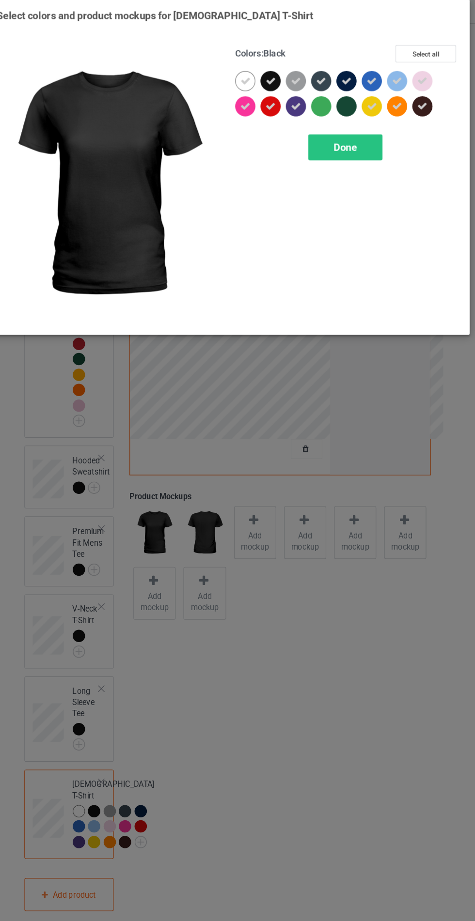
scroll to position [10, 0]
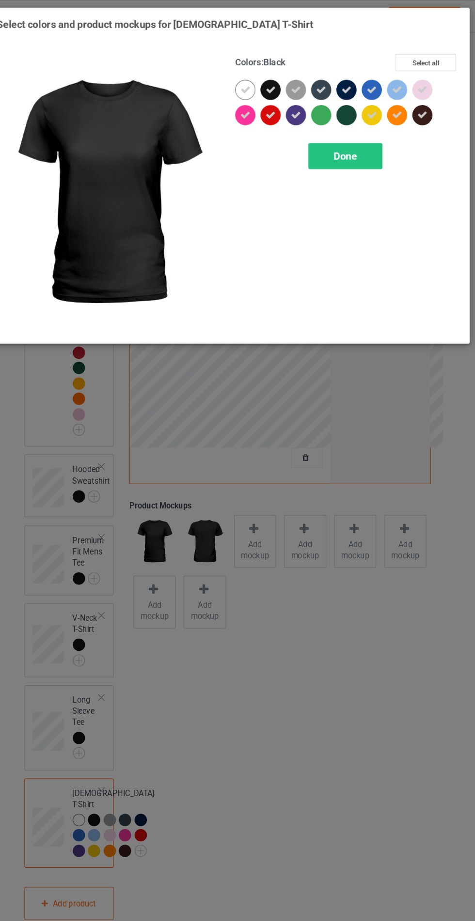
click at [424, 59] on button "Select all" at bounding box center [408, 53] width 52 height 15
click at [424, 57] on button "Reset to Default" at bounding box center [399, 53] width 70 height 15
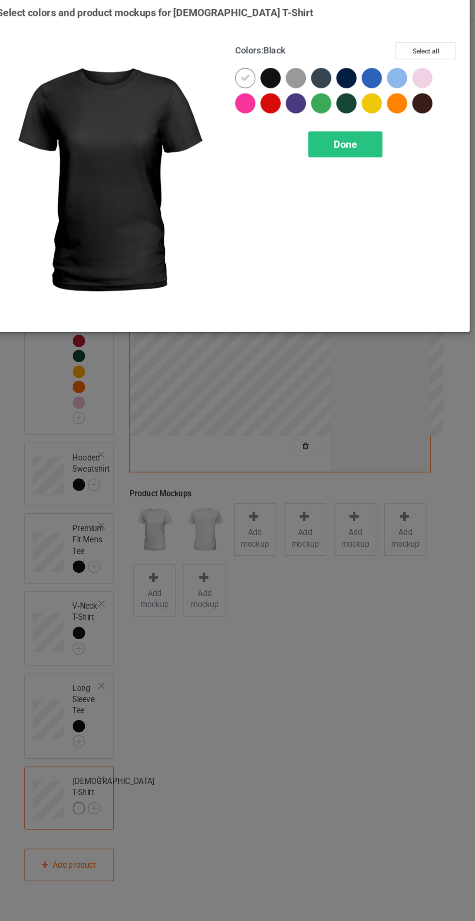
click at [274, 78] on div at bounding box center [274, 77] width 17 height 17
click at [249, 76] on icon at bounding box center [252, 77] width 9 height 9
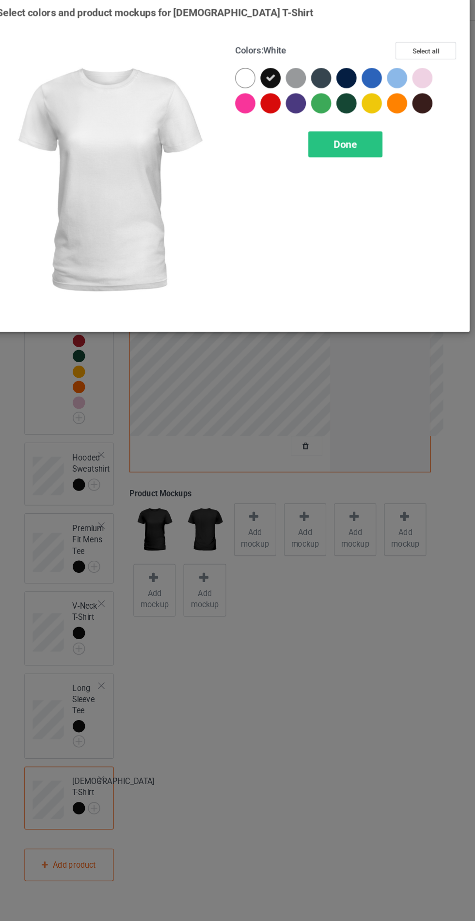
click at [349, 137] on span "Done" at bounding box center [339, 134] width 20 height 10
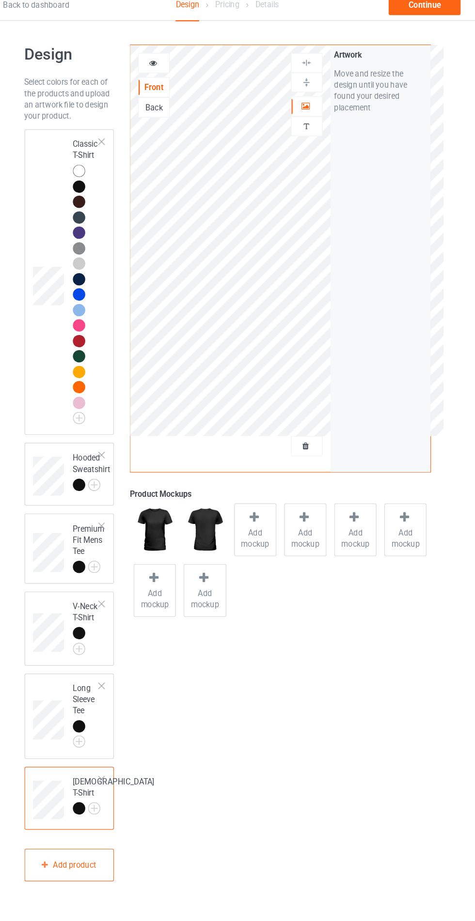
click at [0, 0] on img at bounding box center [0, 0] width 0 height 0
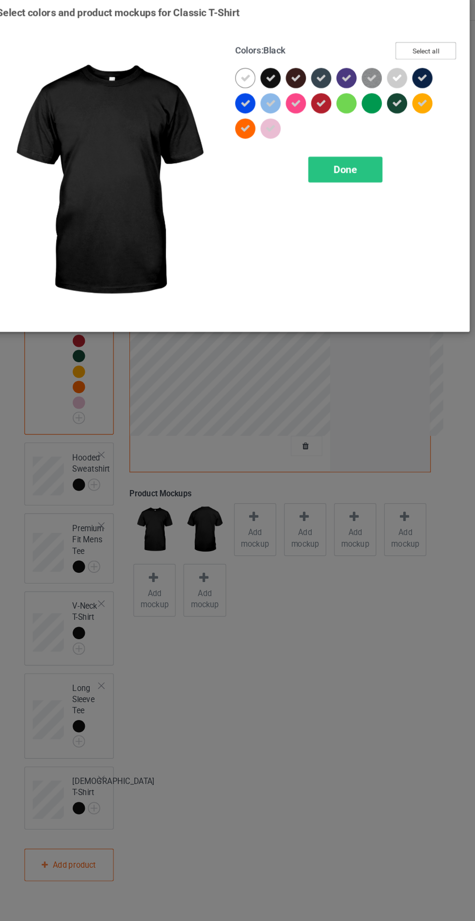
click at [419, 54] on button "Select all" at bounding box center [408, 53] width 52 height 15
click at [418, 53] on button "Reset to Default" at bounding box center [399, 53] width 70 height 15
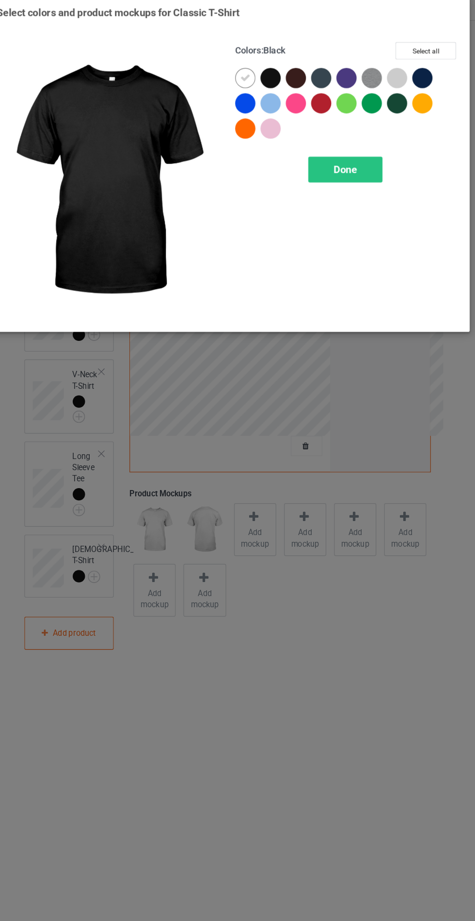
click at [274, 85] on div at bounding box center [274, 77] width 17 height 17
click at [258, 85] on div at bounding box center [255, 80] width 22 height 22
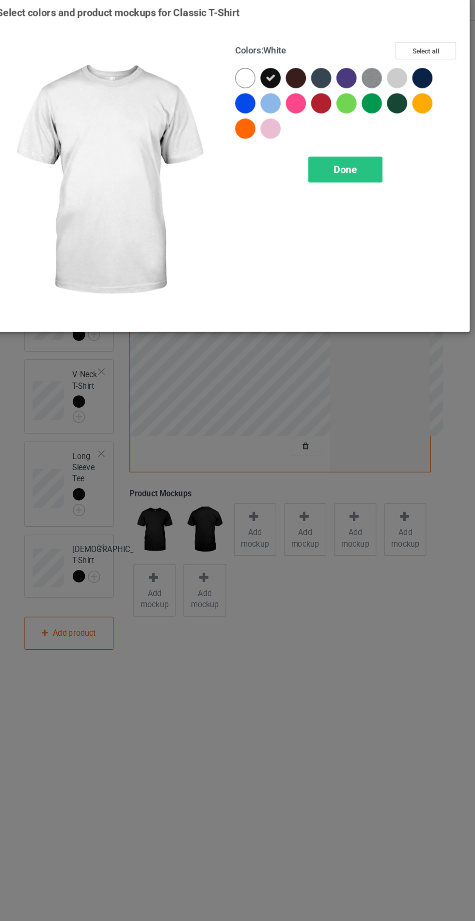
click at [342, 157] on span "Done" at bounding box center [339, 156] width 20 height 10
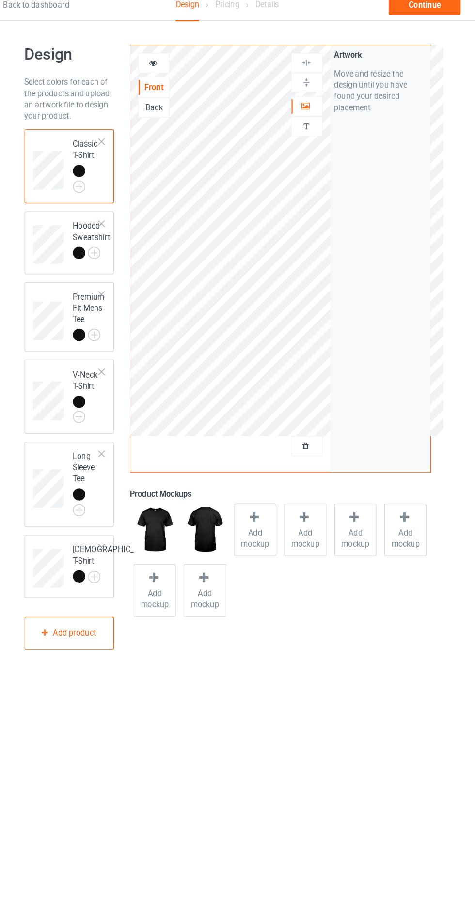
click at [417, 15] on div "Continue" at bounding box center [407, 14] width 62 height 17
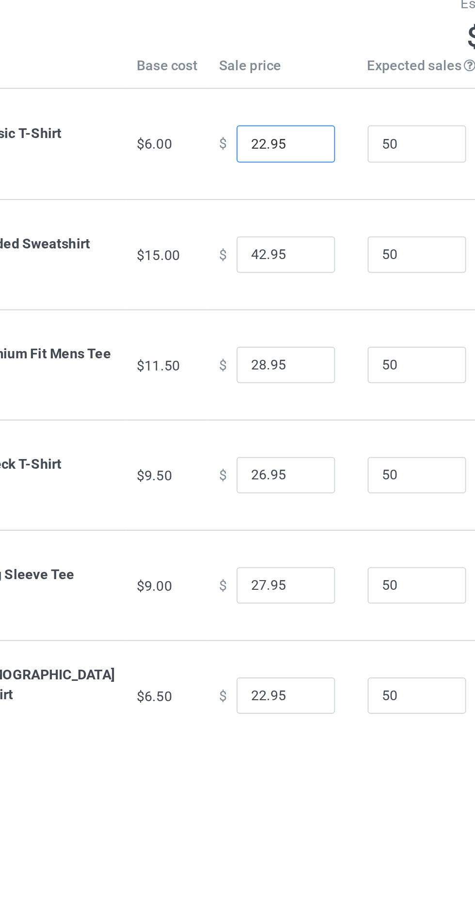
click at [245, 120] on input "22.95" at bounding box center [262, 122] width 48 height 18
type input "17.95"
click at [238, 174] on input "42.95" at bounding box center [262, 177] width 48 height 18
type input "38.95"
click at [239, 232] on input "28.95" at bounding box center [262, 231] width 48 height 18
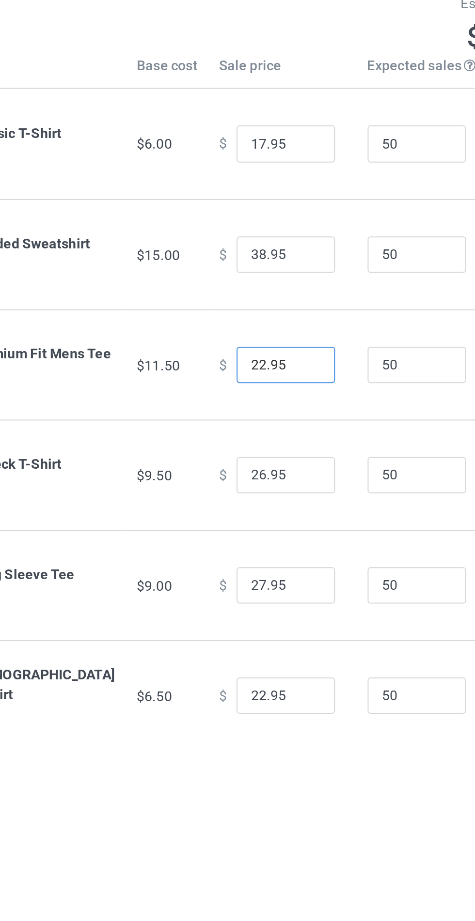
type input "22.95"
click at [244, 290] on input "26.95" at bounding box center [262, 286] width 48 height 18
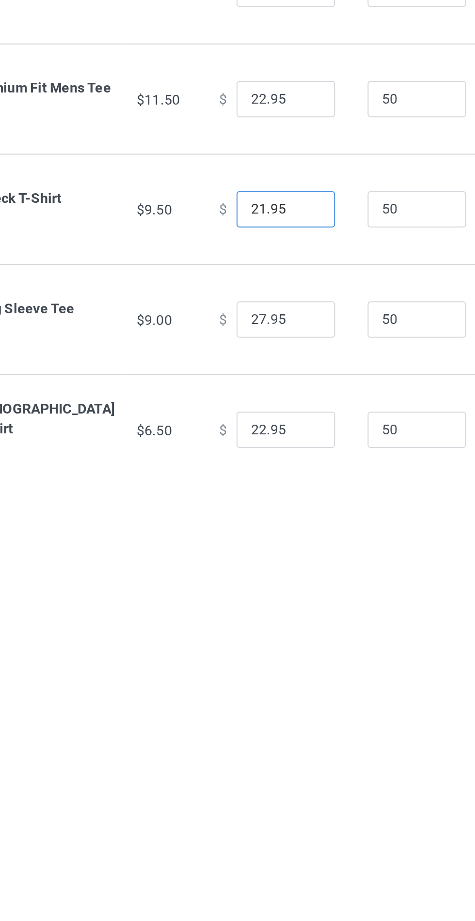
type input "21.95"
click at [240, 340] on input "27.95" at bounding box center [262, 340] width 48 height 18
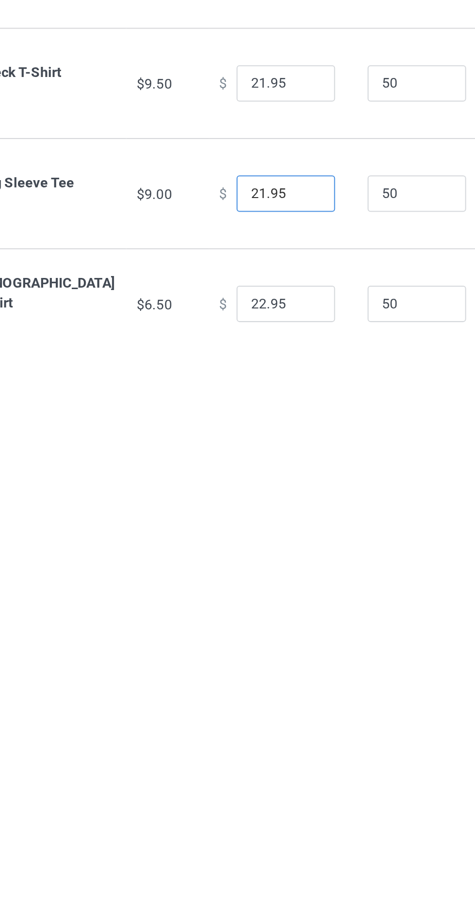
type input "21.95"
click at [242, 394] on input "22.95" at bounding box center [262, 394] width 48 height 18
type input "17.95"
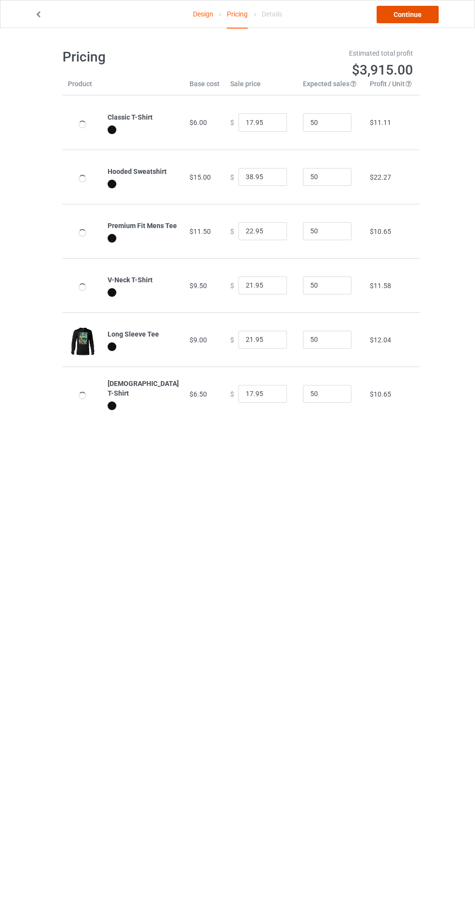
click at [393, 15] on link "Continue" at bounding box center [407, 14] width 62 height 17
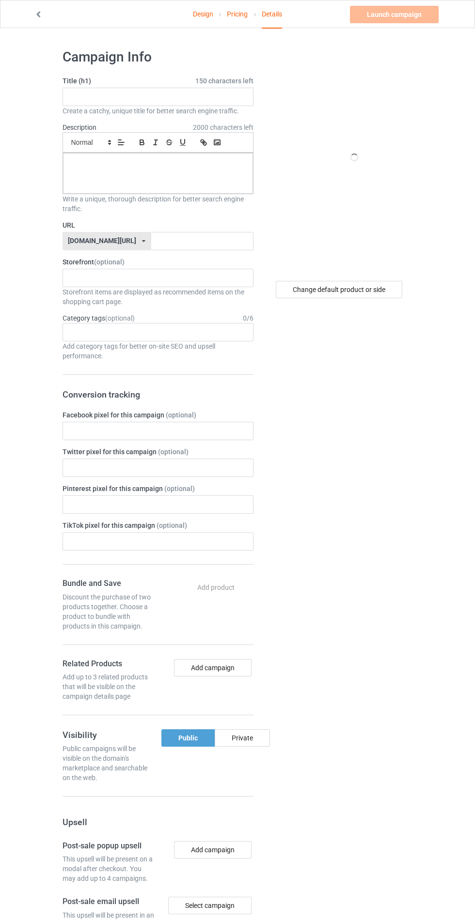
click at [76, 80] on label "Title (h1) 150 characters left" at bounding box center [157, 81] width 191 height 10
click at [88, 99] on input "text" at bounding box center [157, 97] width 191 height 18
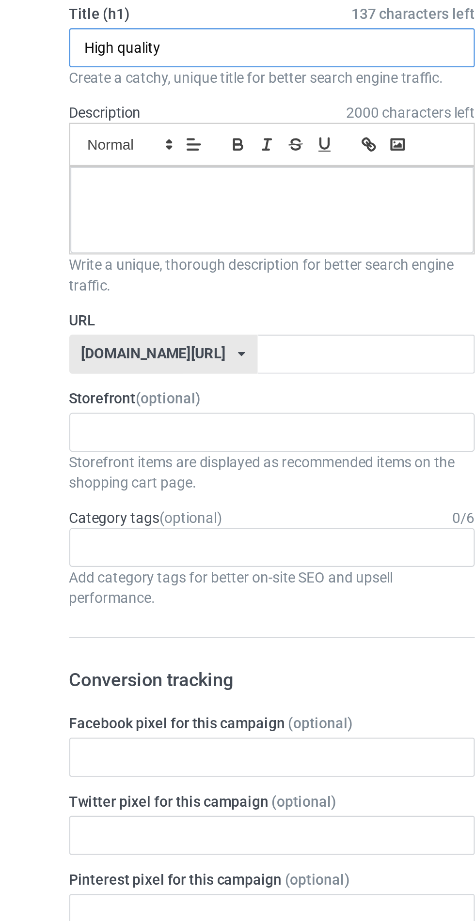
type input "High quality"
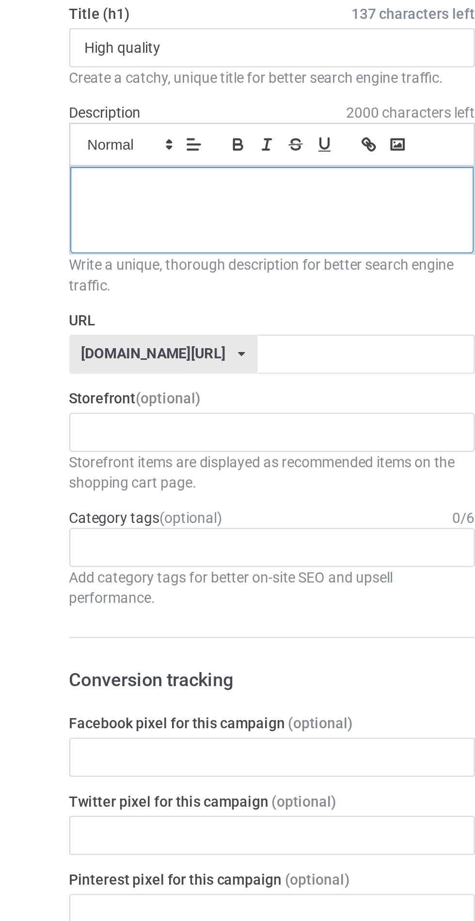
click at [78, 178] on div at bounding box center [158, 173] width 190 height 41
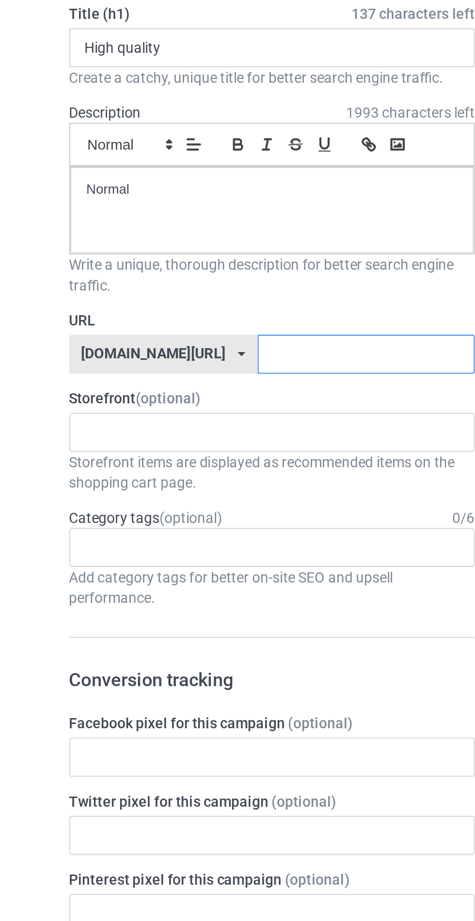
click at [151, 245] on input "text" at bounding box center [202, 241] width 102 height 18
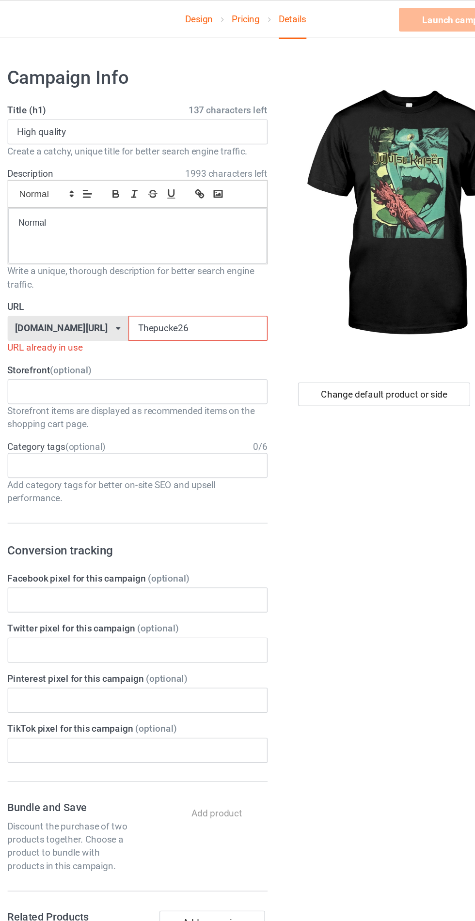
click at [395, 656] on div "Change default product or side" at bounding box center [339, 593] width 159 height 1103
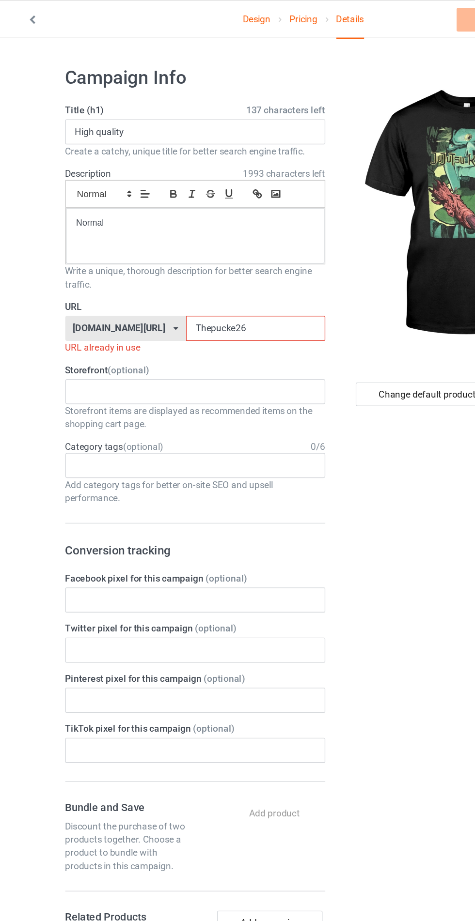
click at [188, 244] on input "Thepucke26" at bounding box center [202, 241] width 102 height 18
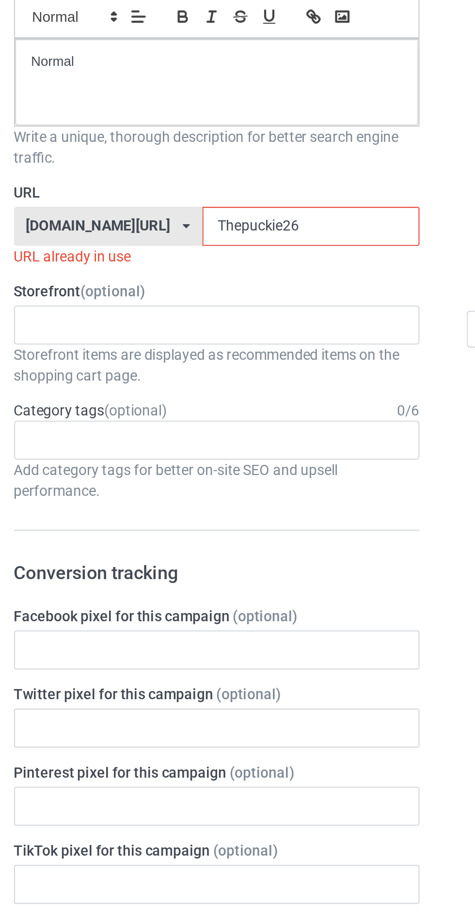
click at [179, 245] on input "Thepuckie26" at bounding box center [202, 241] width 102 height 18
click at [151, 242] on input "Thepuckie26" at bounding box center [202, 241] width 102 height 18
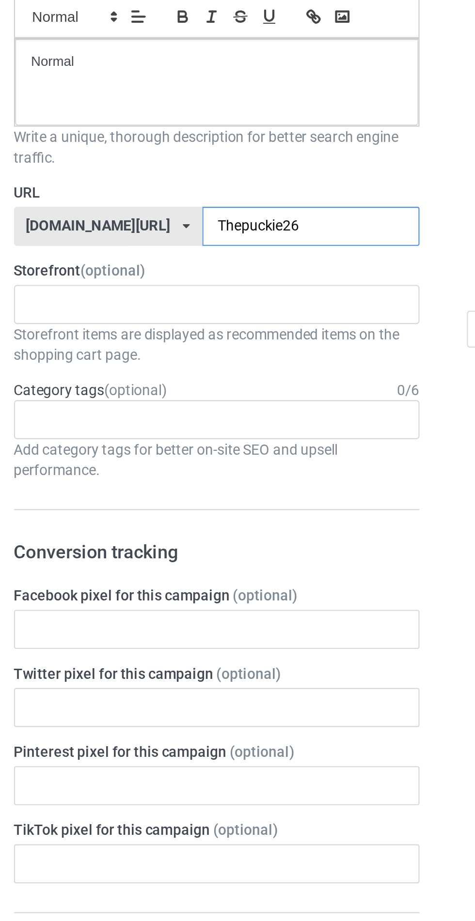
click at [180, 240] on input "Thepuckie26" at bounding box center [202, 241] width 102 height 18
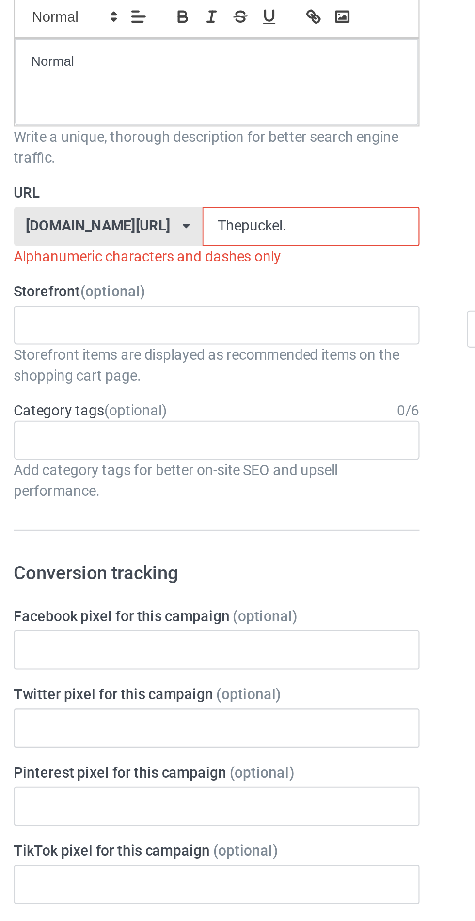
type input "Thepuckel"
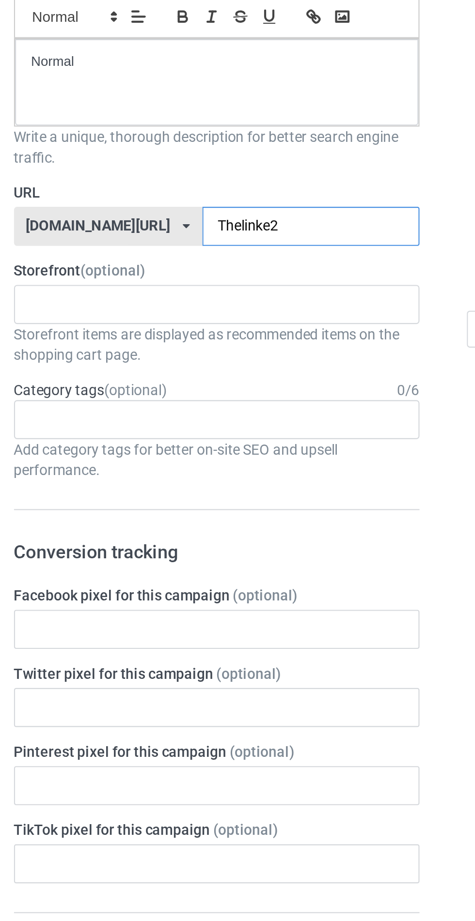
type input "Thelinke26"
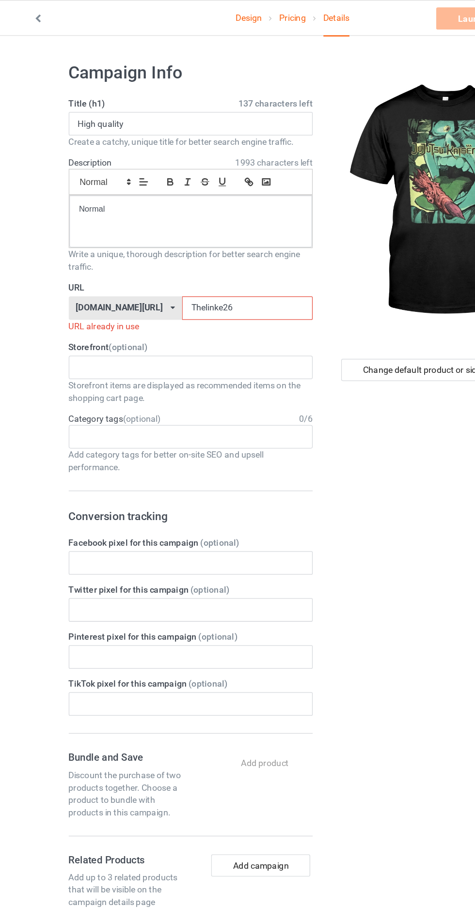
click at [180, 245] on input "Thelinke26" at bounding box center [202, 241] width 102 height 18
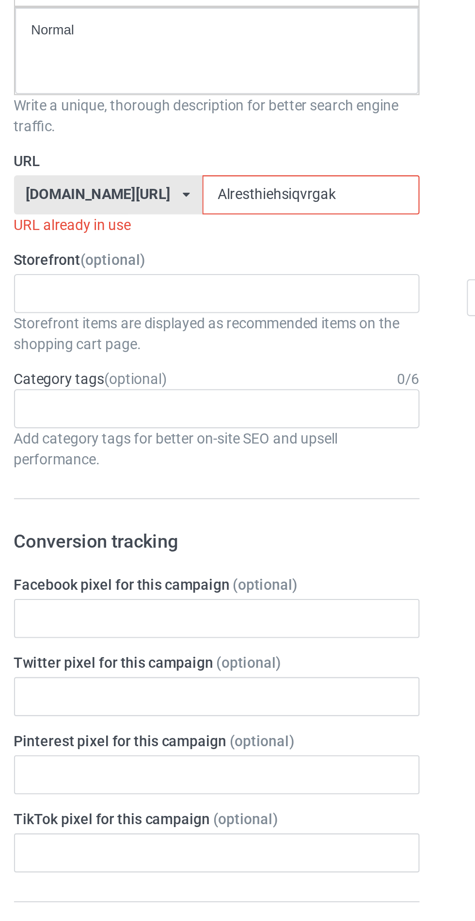
type input "Alresthiehsiqvrgakw"
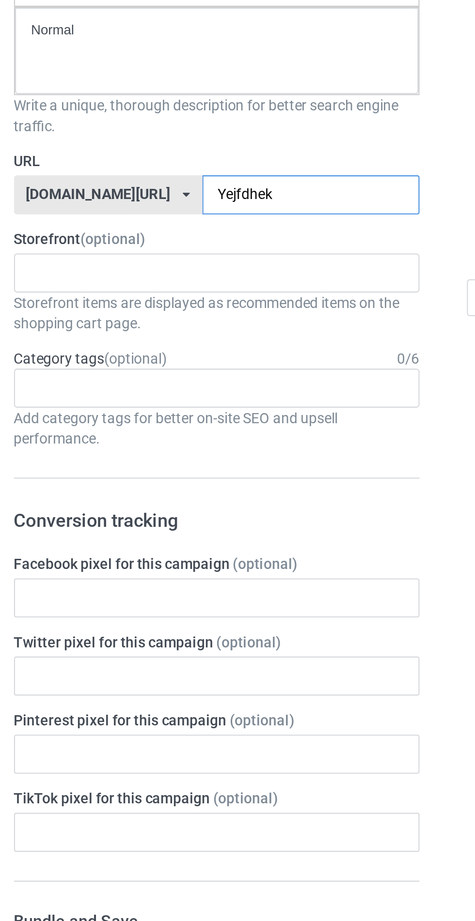
type input "Yejfdheka"
type input "Yehwbsbz"
type input "Limetsgdja"
type input "7ydodgkhdk"
type input "Yrokdhutgj69iygjjfcnruodhldhly9ryoyorgdikgd"
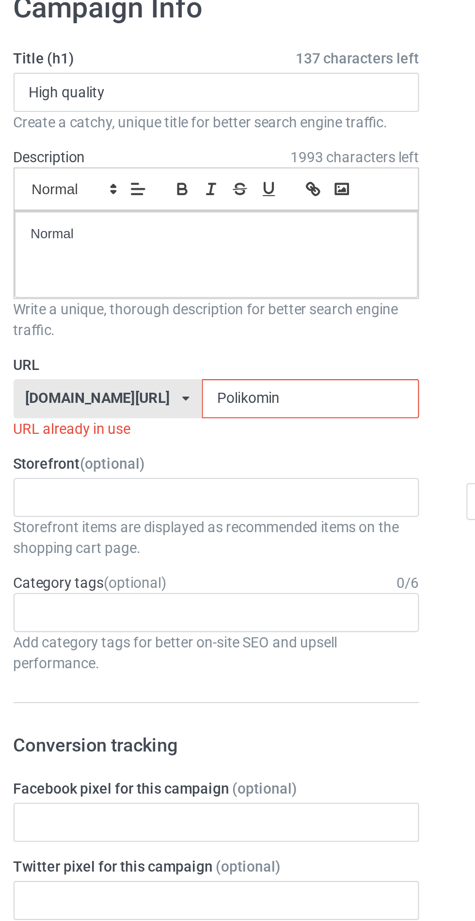
type input "Polikomin"
click at [112, 163] on p "Normal" at bounding box center [158, 163] width 174 height 9
click at [197, 241] on input "Polikomin" at bounding box center [202, 241] width 102 height 18
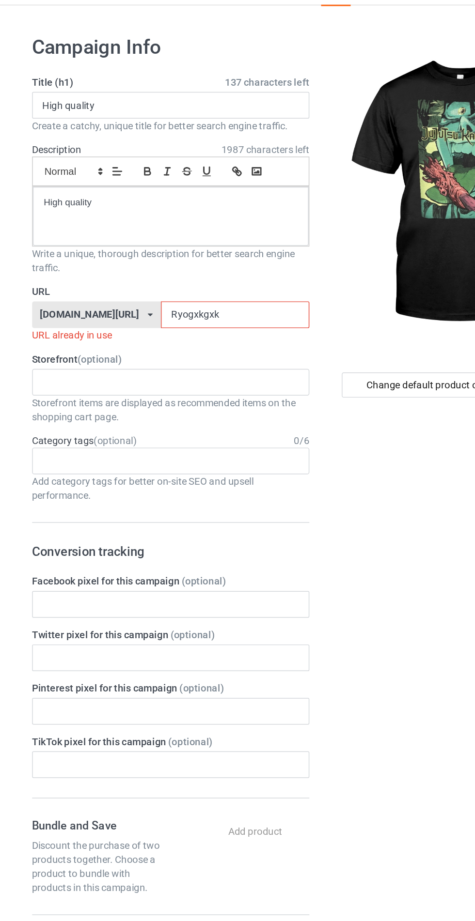
click at [186, 241] on input "Ryogxkgxk" at bounding box center [202, 241] width 102 height 18
type input "Ryogxkgxk"
click at [142, 241] on icon at bounding box center [143, 241] width 3 height 6
click at [186, 241] on input "Ryogxkgxk" at bounding box center [202, 241] width 102 height 18
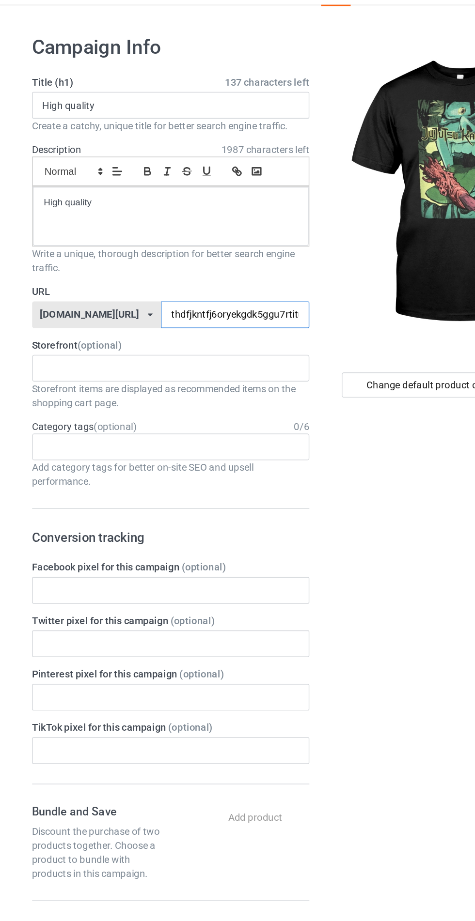
type input "thdfjkntfj6oryekgdk5ggu7rtituf7c6"
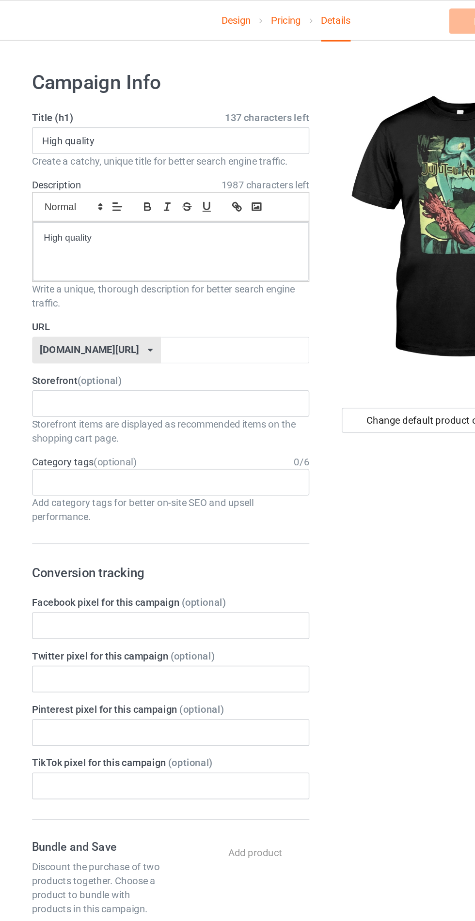
click at [237, 14] on link "Pricing" at bounding box center [237, 13] width 21 height 27
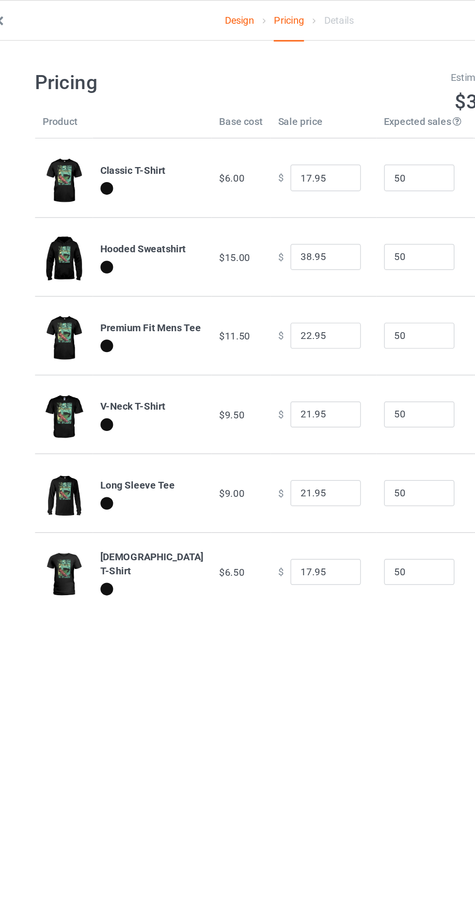
click at [209, 15] on link "Design" at bounding box center [203, 13] width 20 height 27
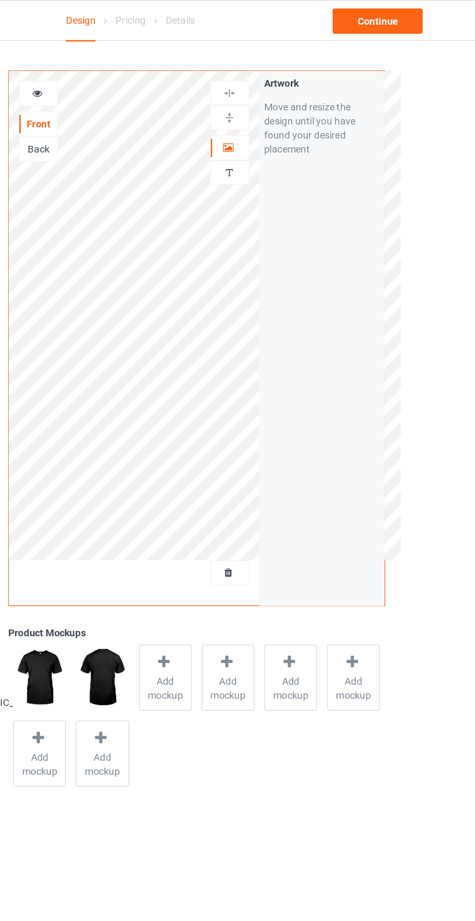
click at [396, 15] on div "Continue" at bounding box center [407, 14] width 62 height 17
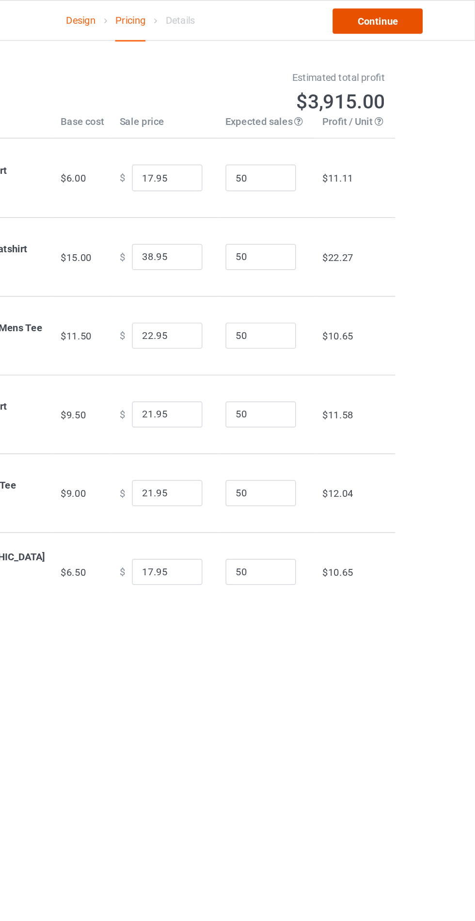
click at [390, 21] on link "Continue" at bounding box center [407, 14] width 62 height 17
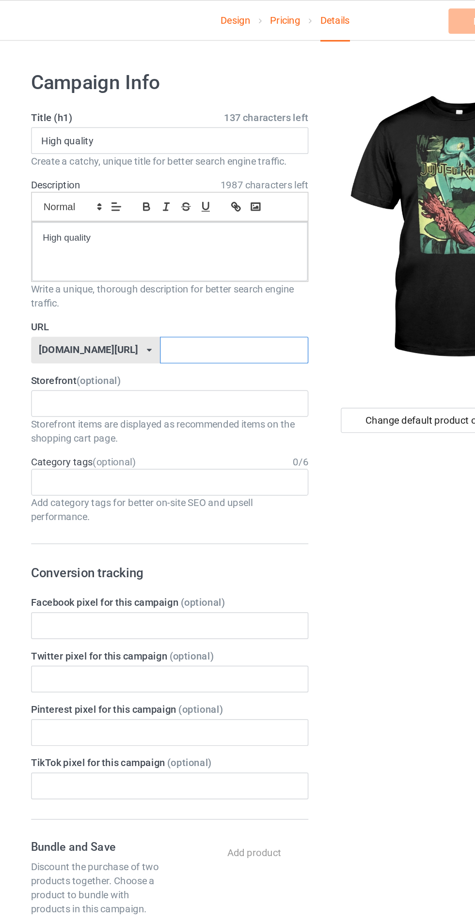
click at [151, 242] on input "text" at bounding box center [202, 241] width 102 height 18
type input "Achahadzbi"
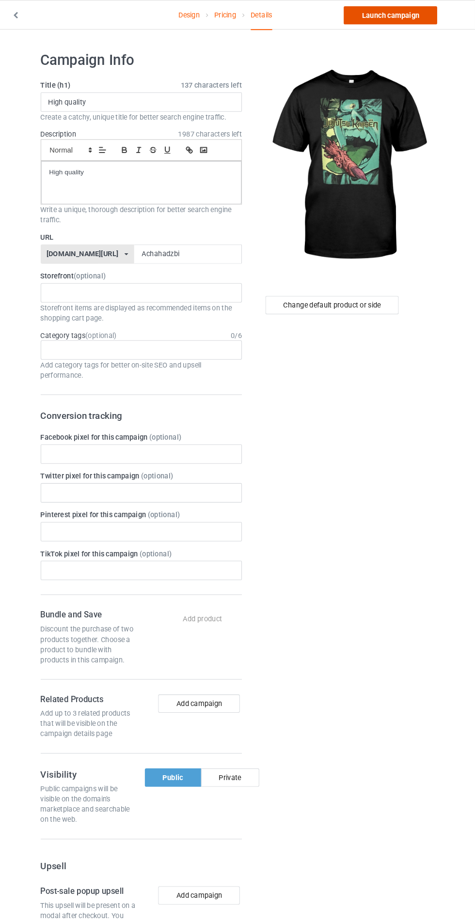
click at [370, 15] on link "Launch campaign" at bounding box center [394, 14] width 89 height 17
